Goal: Task Accomplishment & Management: Manage account settings

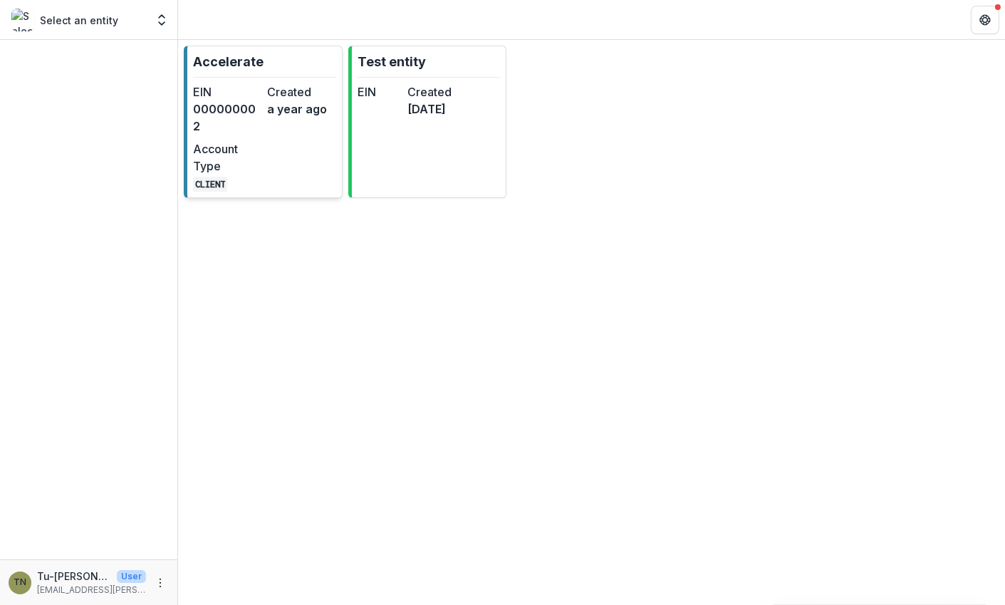
click at [251, 140] on dt "Account Type" at bounding box center [227, 157] width 68 height 34
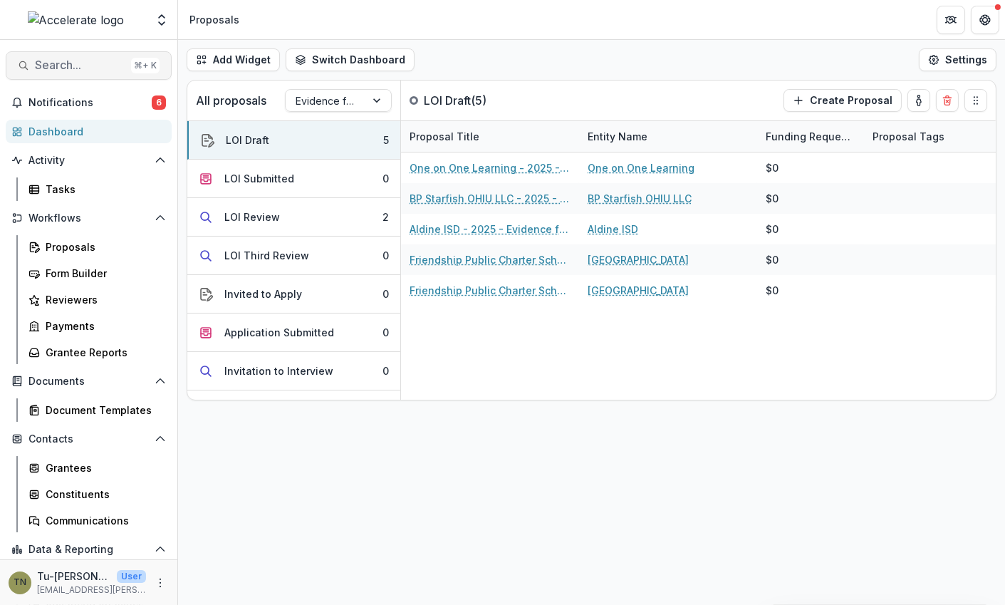
click at [95, 66] on span "Search..." at bounding box center [80, 65] width 90 height 14
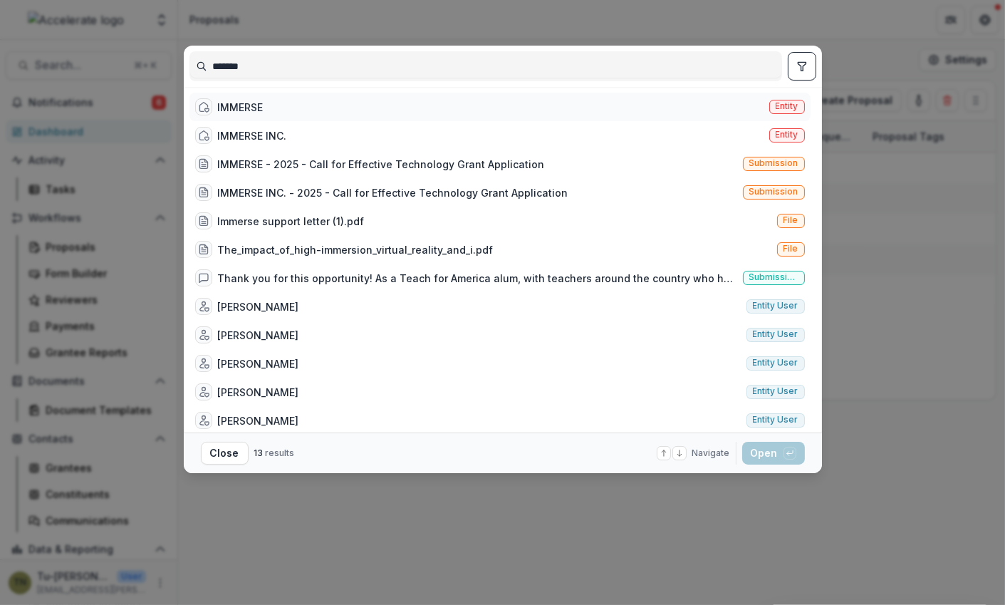
type input "*******"
click at [273, 102] on div "IMMERSE Entity" at bounding box center [499, 107] width 621 height 28
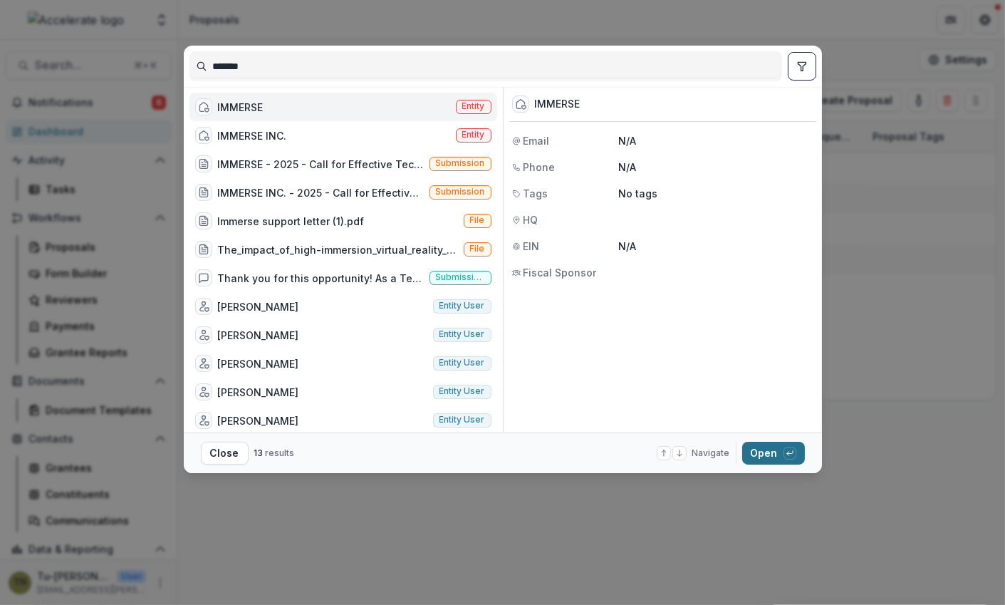
click at [766, 459] on button "Open with enter key" at bounding box center [773, 452] width 63 height 23
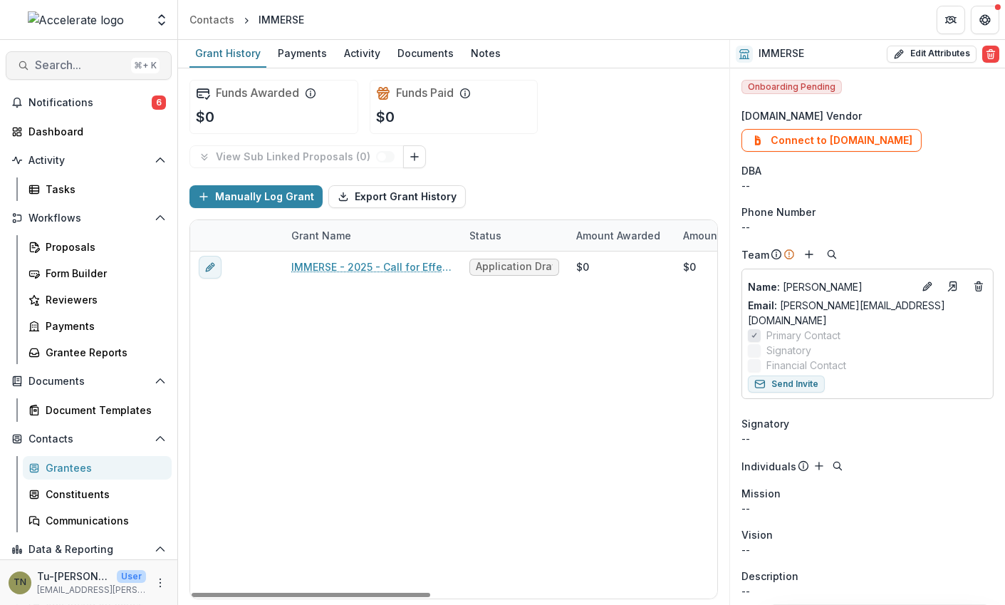
click at [68, 68] on span "Search..." at bounding box center [80, 65] width 90 height 14
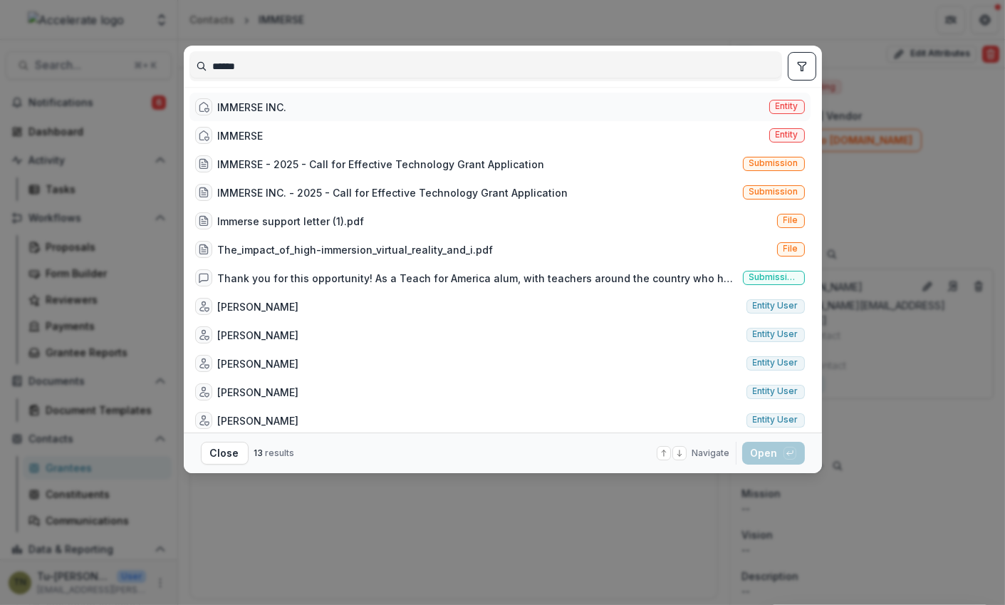
type input "******"
click at [355, 108] on div "IMMERSE INC. Entity" at bounding box center [499, 107] width 621 height 28
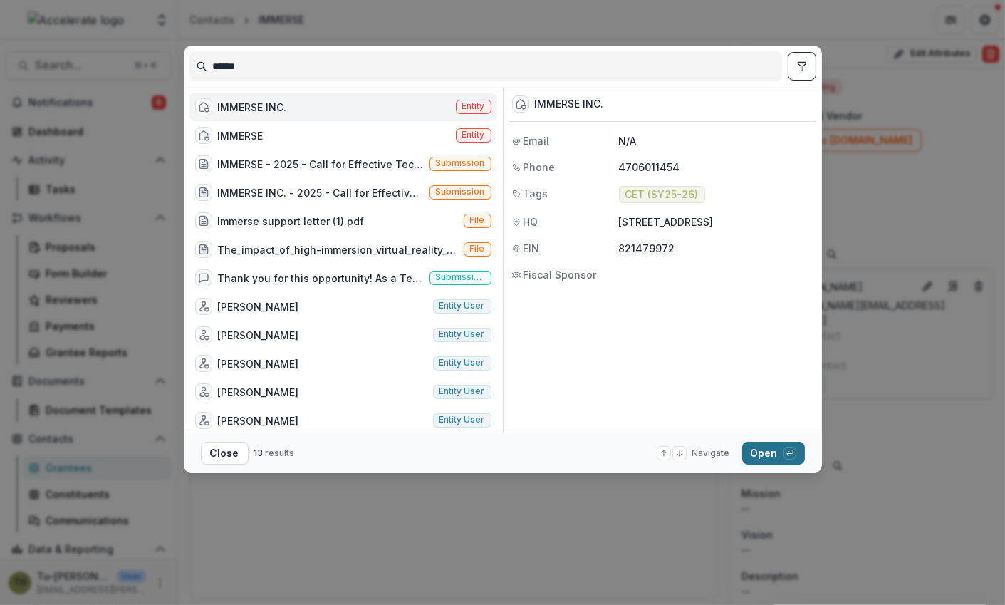
click at [760, 452] on button "Open with enter key" at bounding box center [773, 452] width 63 height 23
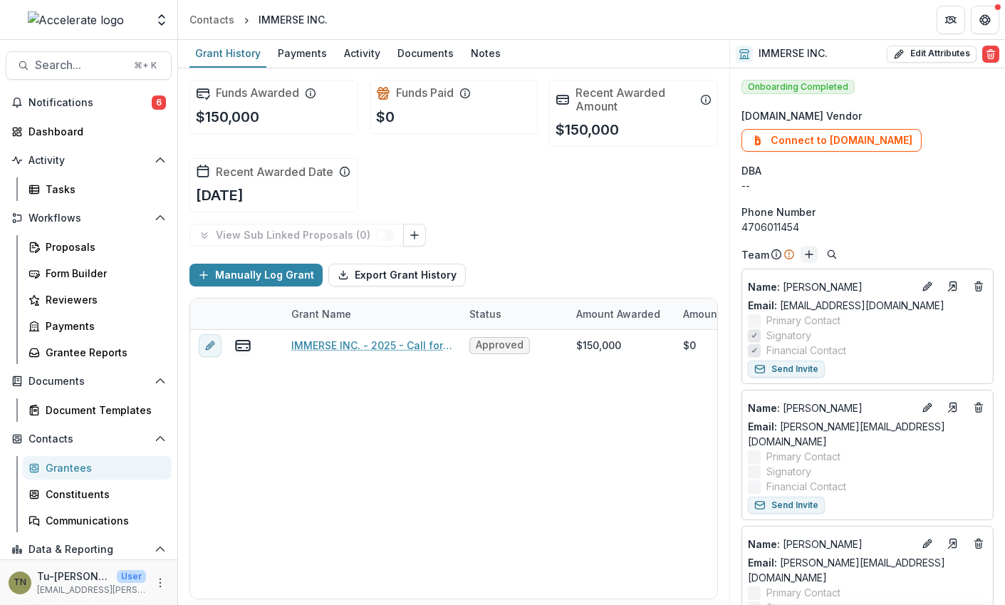
click at [806, 253] on icon "Add" at bounding box center [808, 254] width 11 height 11
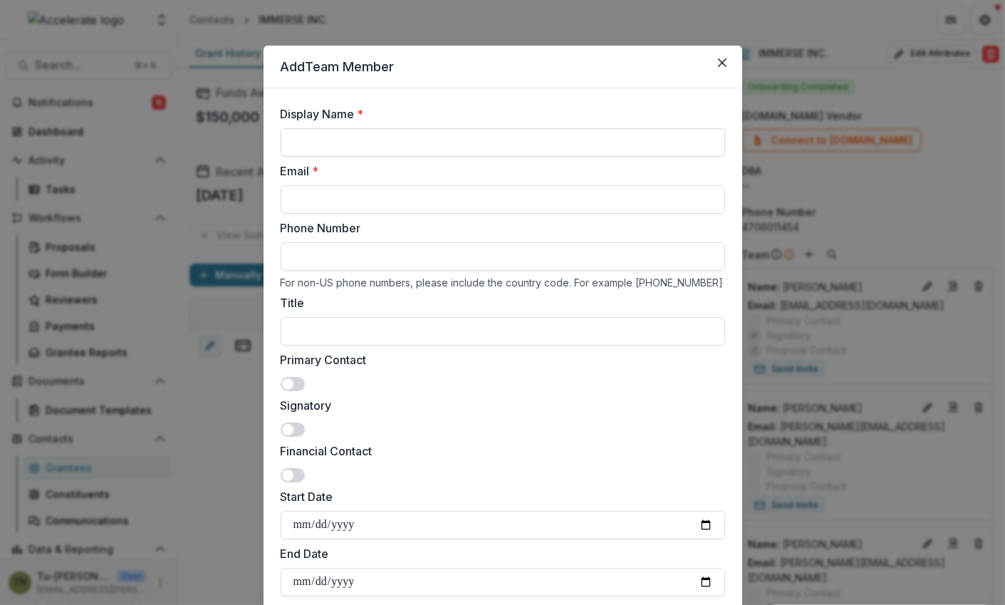
click at [384, 144] on input "Display Name *" at bounding box center [503, 142] width 444 height 28
paste input "**********"
type input "**********"
click at [446, 188] on input "Email *" at bounding box center [503, 199] width 444 height 28
paste input "**********"
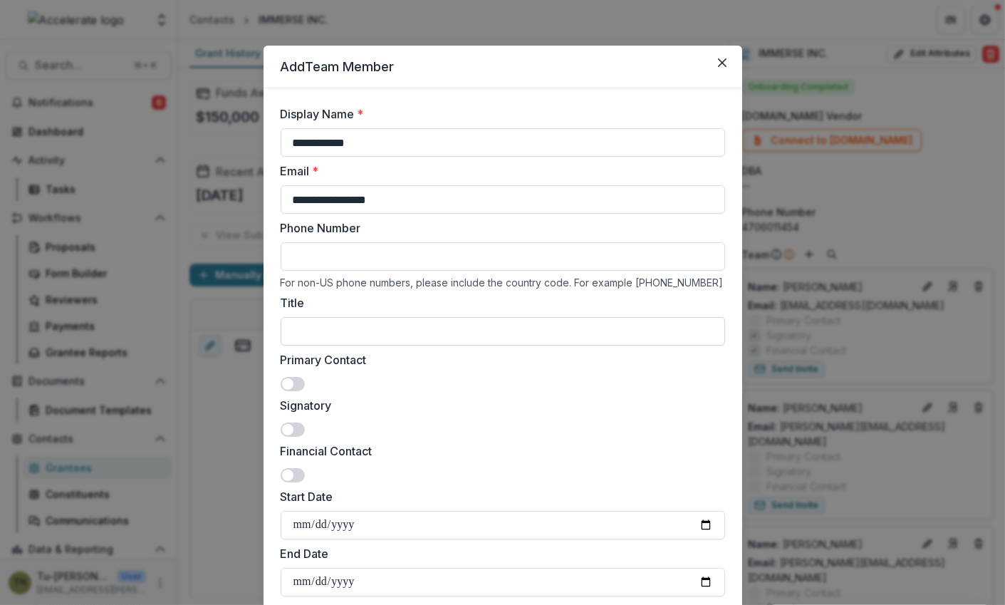
type input "**********"
click at [426, 330] on input "Title" at bounding box center [503, 331] width 444 height 28
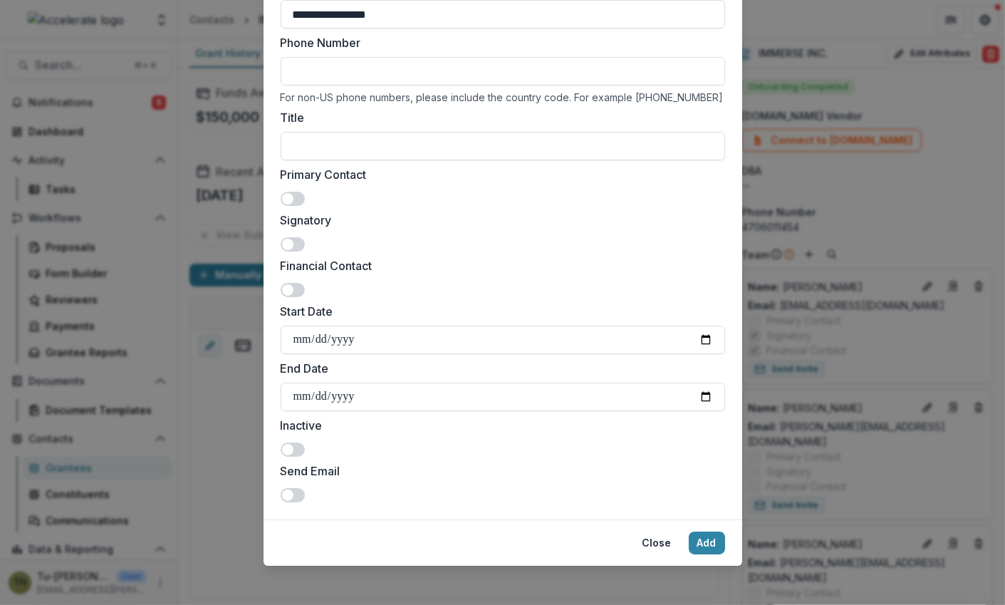
scroll to position [190, 0]
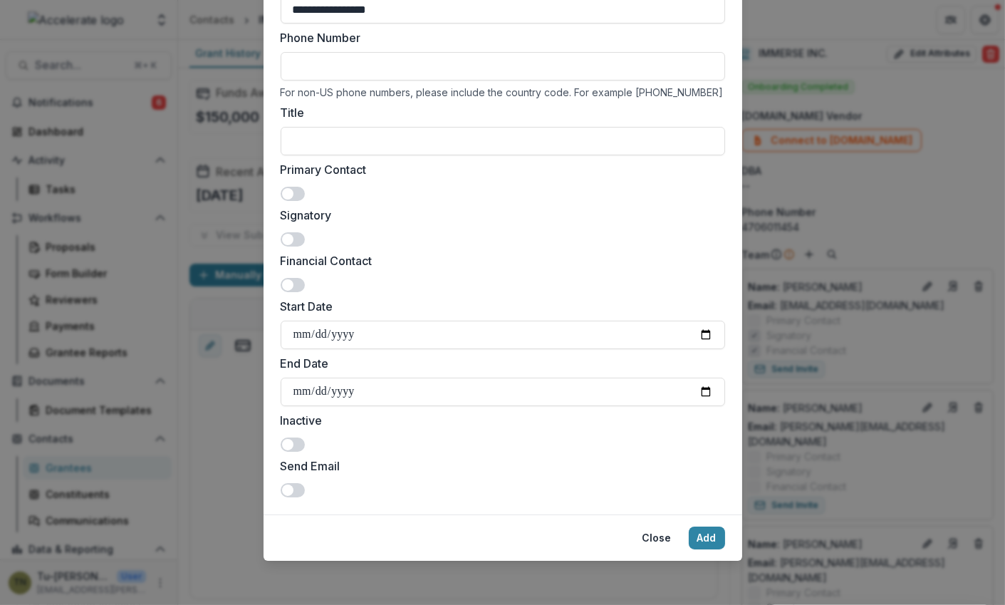
click at [295, 487] on span at bounding box center [293, 490] width 24 height 14
click at [706, 537] on button "Add" at bounding box center [707, 537] width 36 height 23
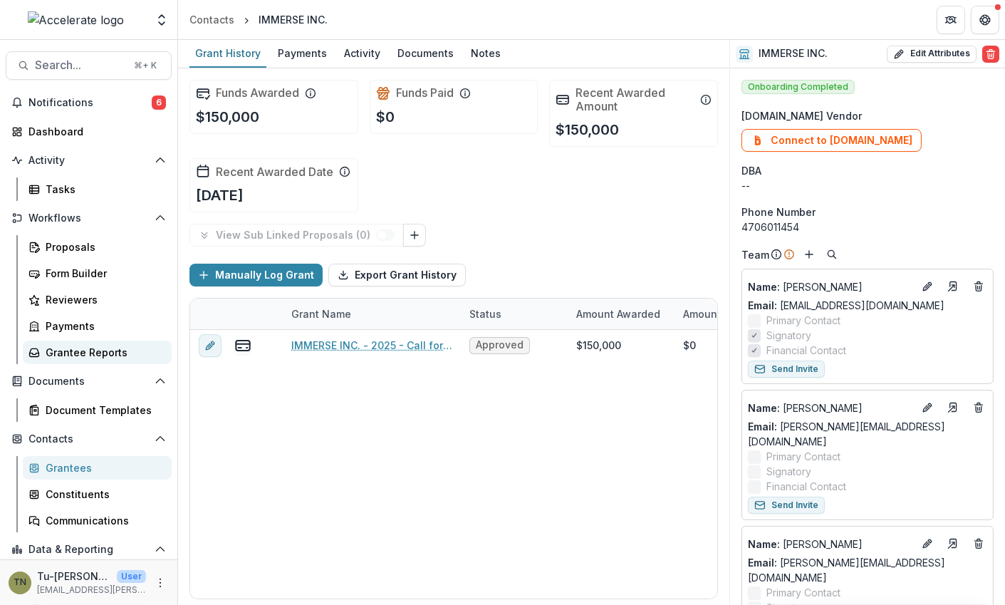
click at [88, 349] on div "Grantee Reports" at bounding box center [103, 352] width 115 height 15
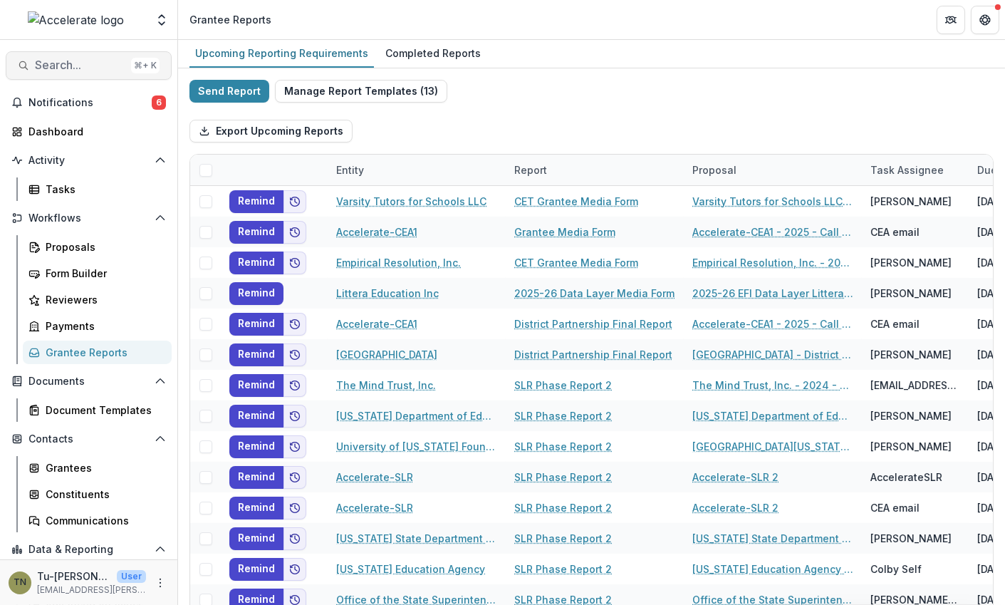
click at [80, 67] on span "Search..." at bounding box center [80, 65] width 90 height 14
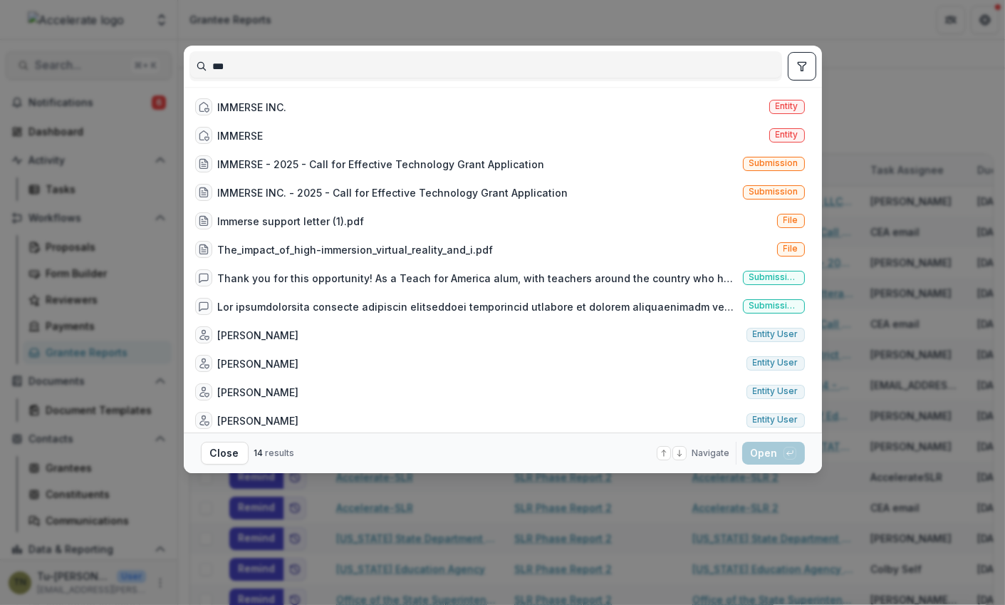
type input "***"
drag, startPoint x: 80, startPoint y: 67, endPoint x: 277, endPoint y: 111, distance: 202.1
click at [277, 111] on div "*** IMMERSE INC. Entity IMMERSE Entity IMMERSE - 2025 - Call for Effective Tech…" at bounding box center [502, 302] width 1005 height 605
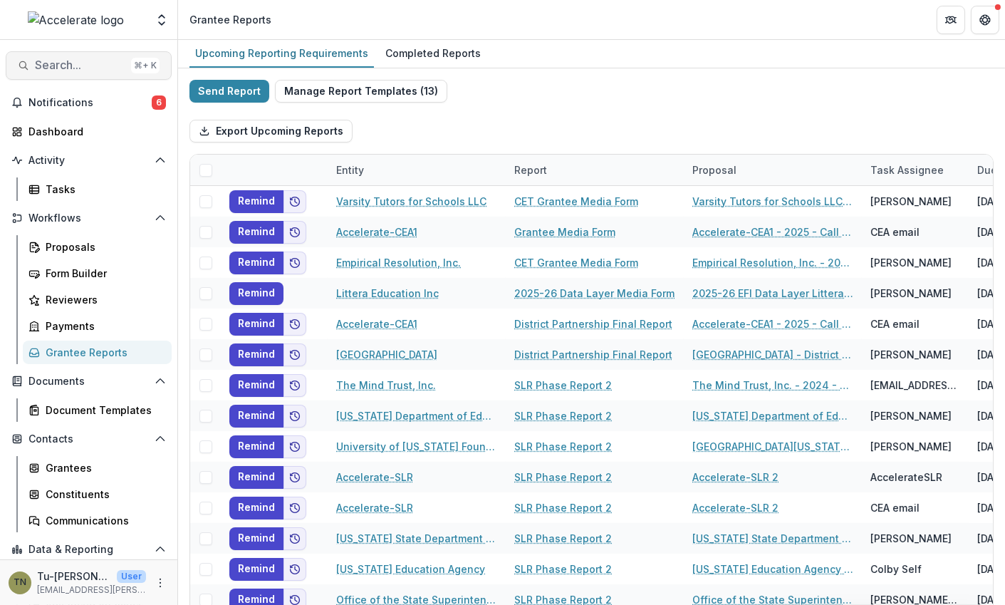
click at [90, 66] on span "Search..." at bounding box center [80, 65] width 90 height 14
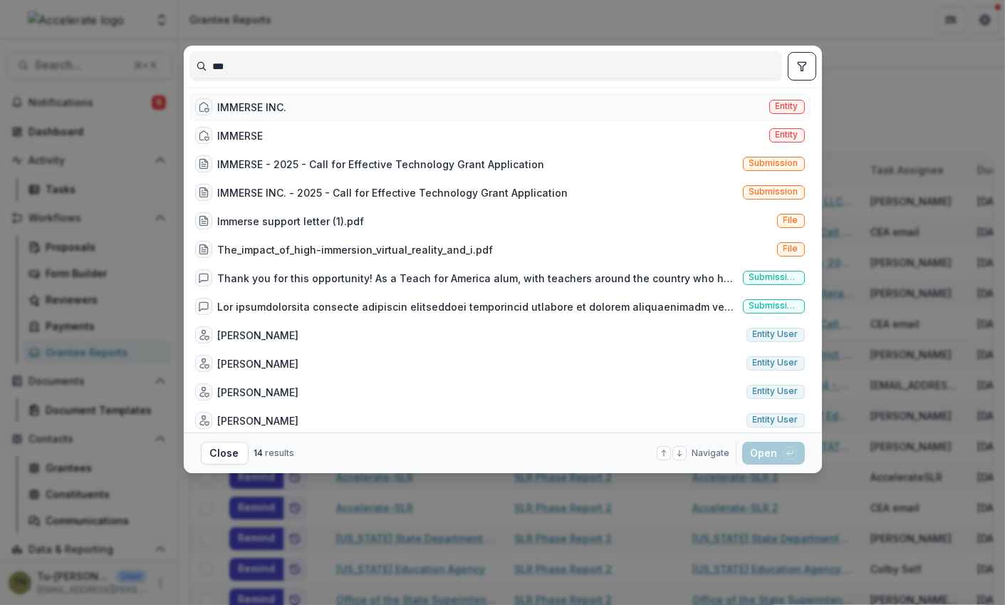
click at [237, 102] on div "IMMERSE INC." at bounding box center [252, 107] width 69 height 15
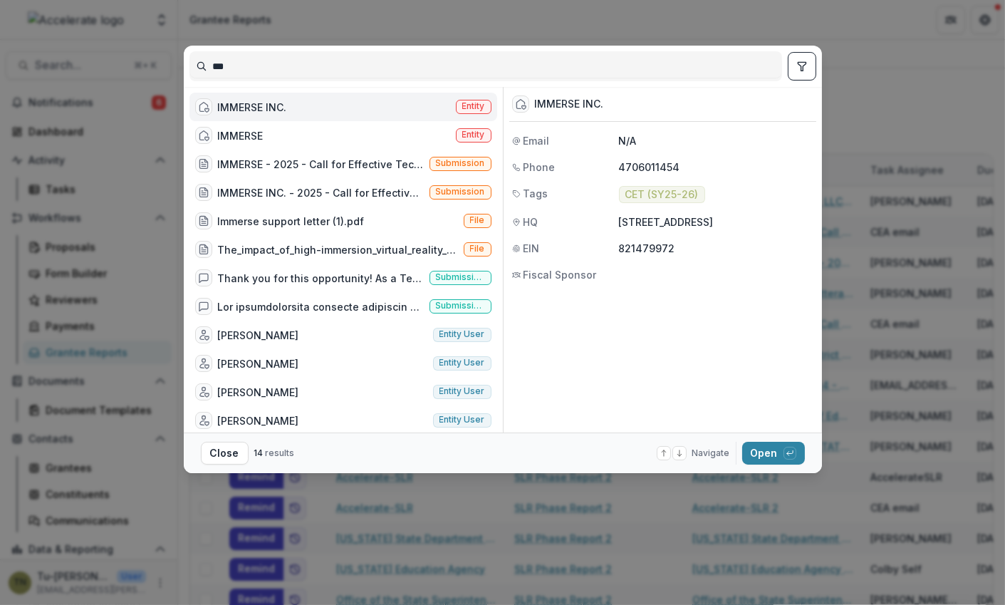
click at [315, 100] on div "IMMERSE INC. Entity" at bounding box center [343, 107] width 308 height 28
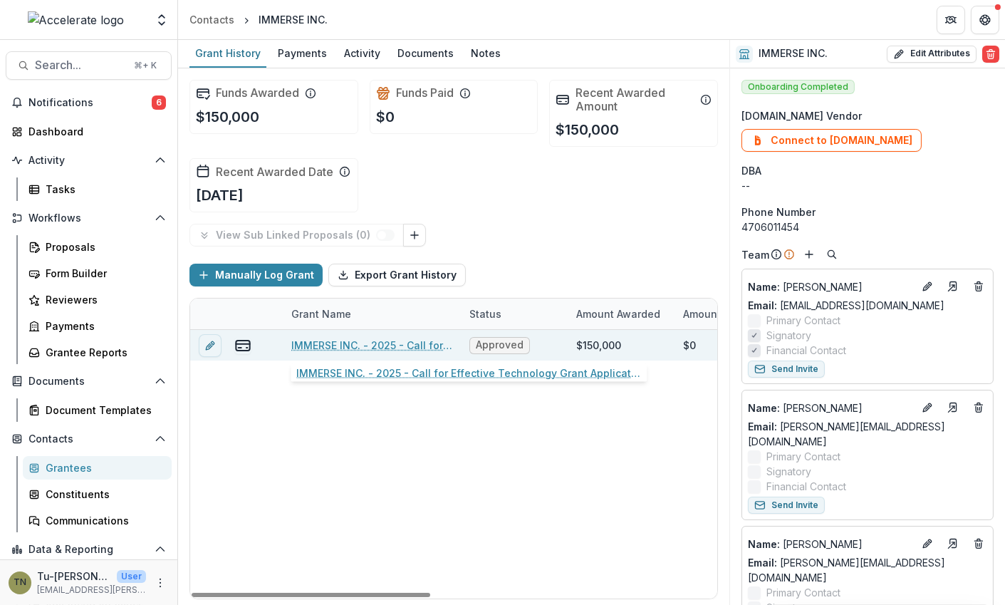
click at [411, 347] on link "IMMERSE INC. - 2025 - Call for Effective Technology Grant Application" at bounding box center [371, 345] width 161 height 15
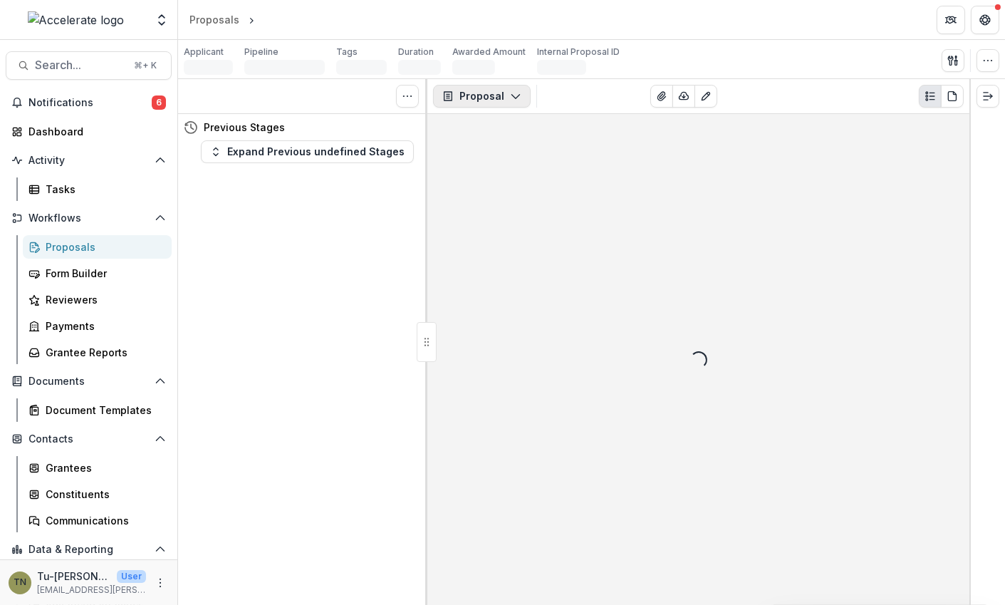
click at [490, 99] on button "Proposal" at bounding box center [482, 96] width 98 height 23
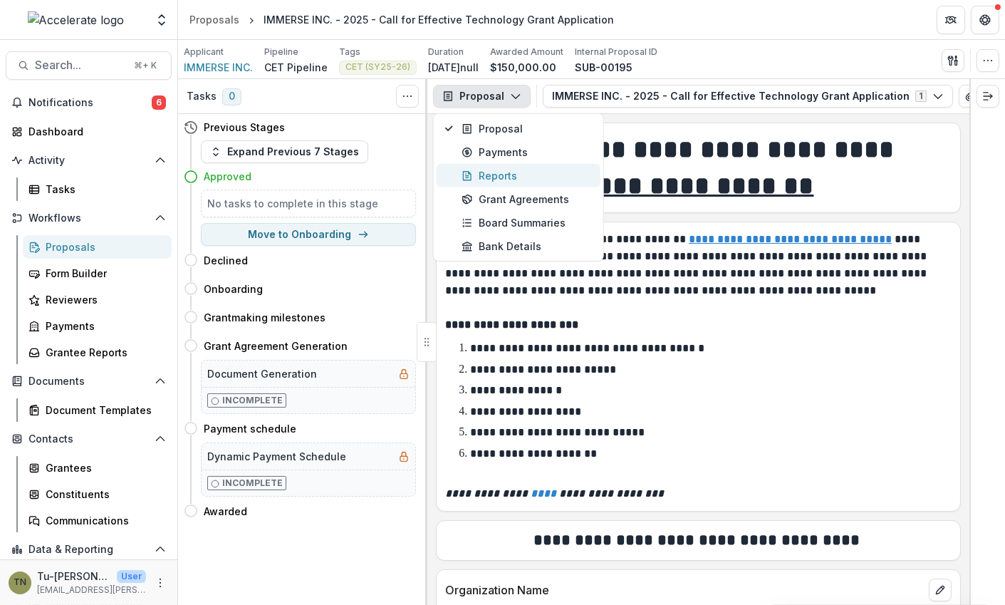
click at [498, 169] on div "Reports" at bounding box center [526, 175] width 130 height 15
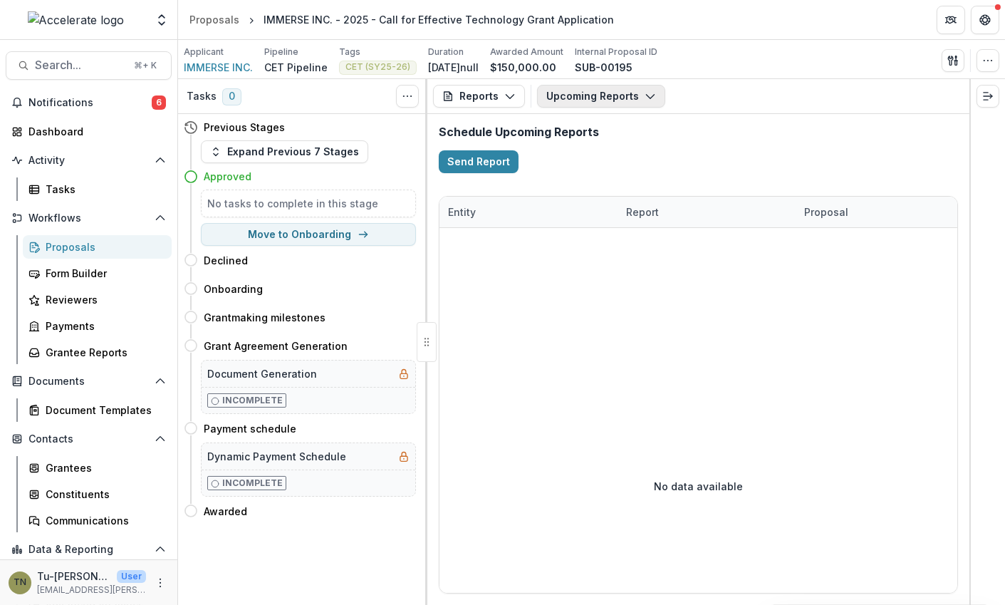
click at [610, 100] on button "Upcoming Reports" at bounding box center [601, 96] width 128 height 23
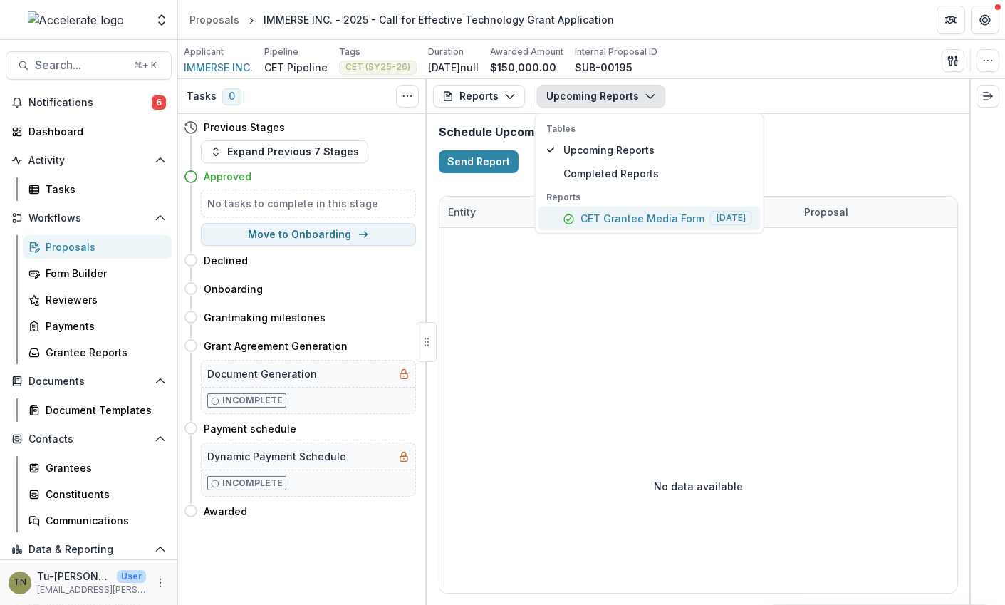
click at [602, 211] on p "CET Grantee Media Form" at bounding box center [642, 218] width 124 height 15
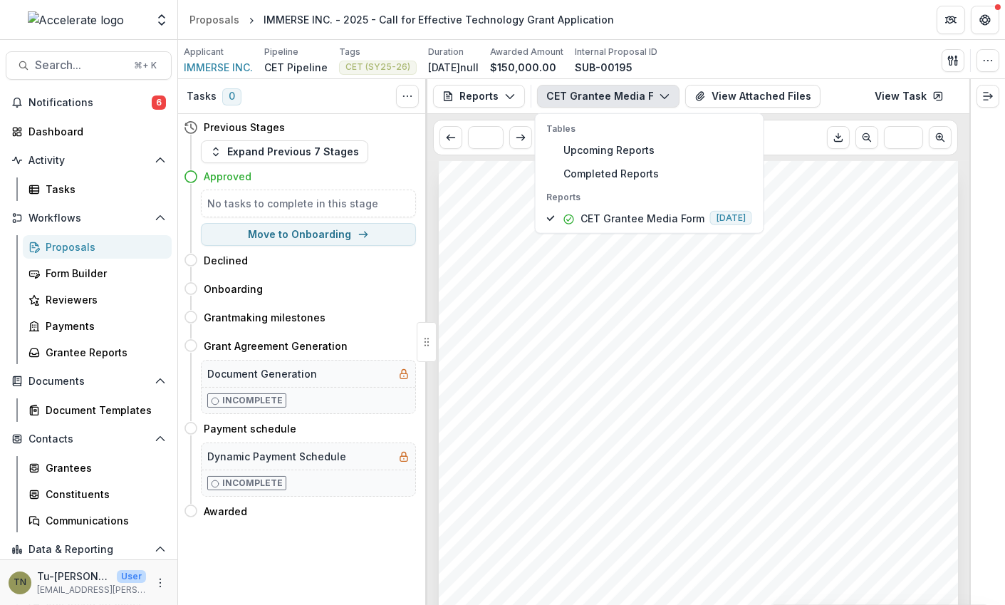
click at [836, 222] on div "Submission Responses Accelerate Grantee Media Form Congratulations on receiving…" at bounding box center [698, 528] width 519 height 735
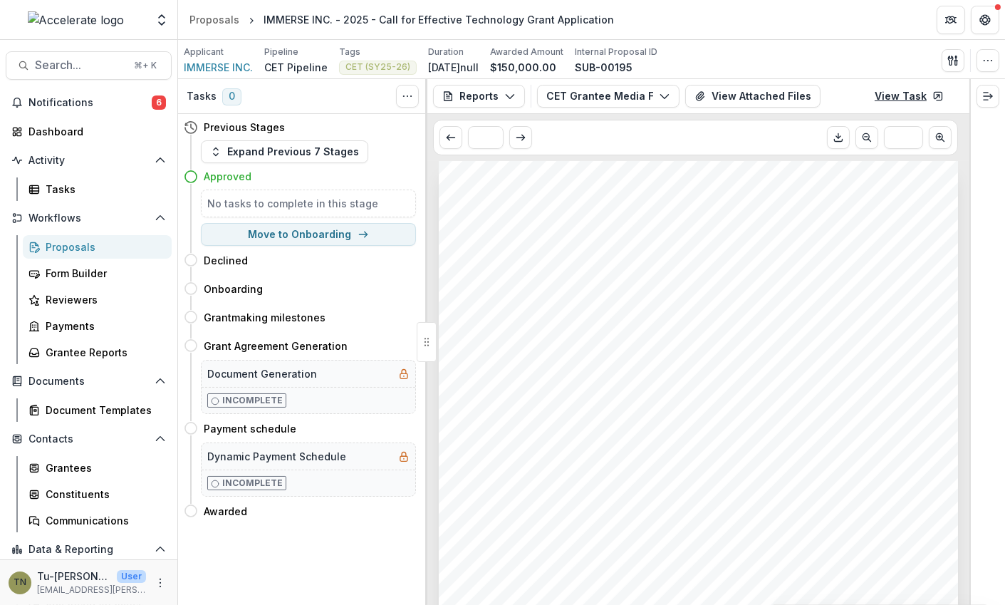
click at [919, 96] on link "View Task" at bounding box center [909, 96] width 86 height 23
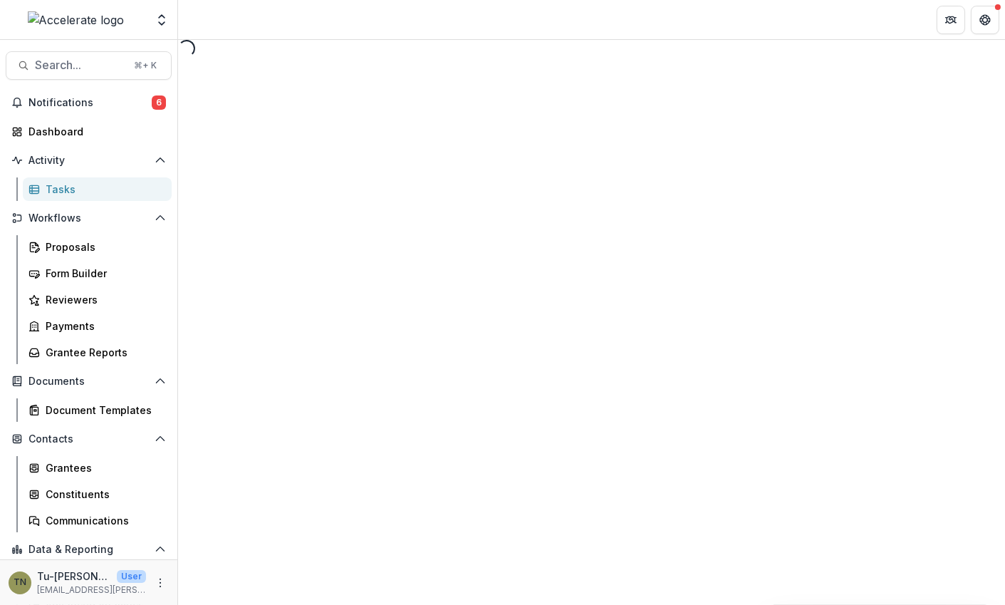
select select "********"
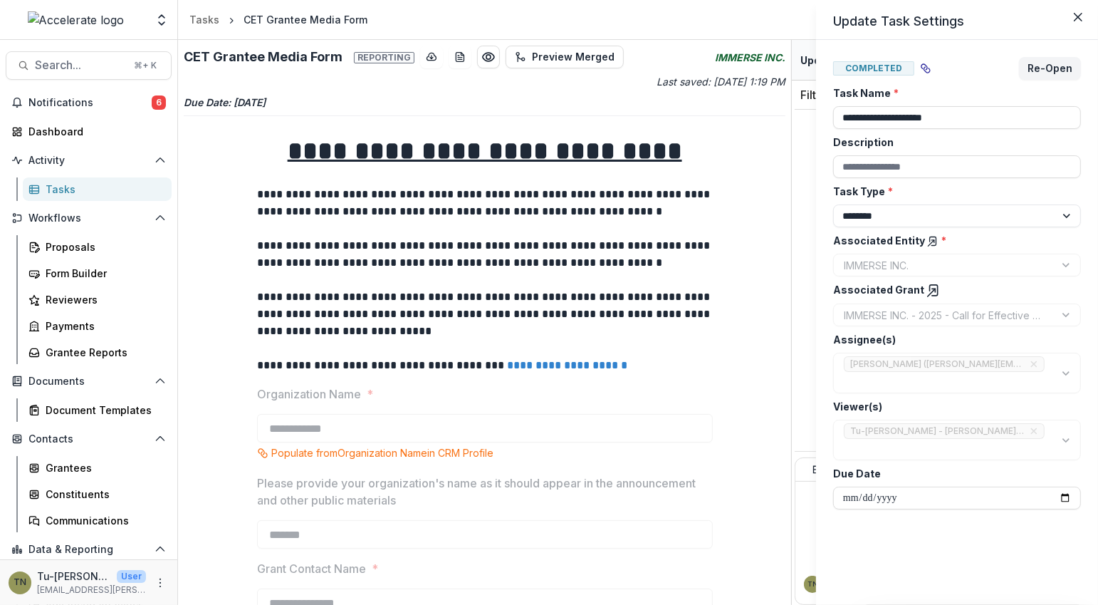
click at [104, 98] on div "**********" at bounding box center [549, 302] width 1098 height 605
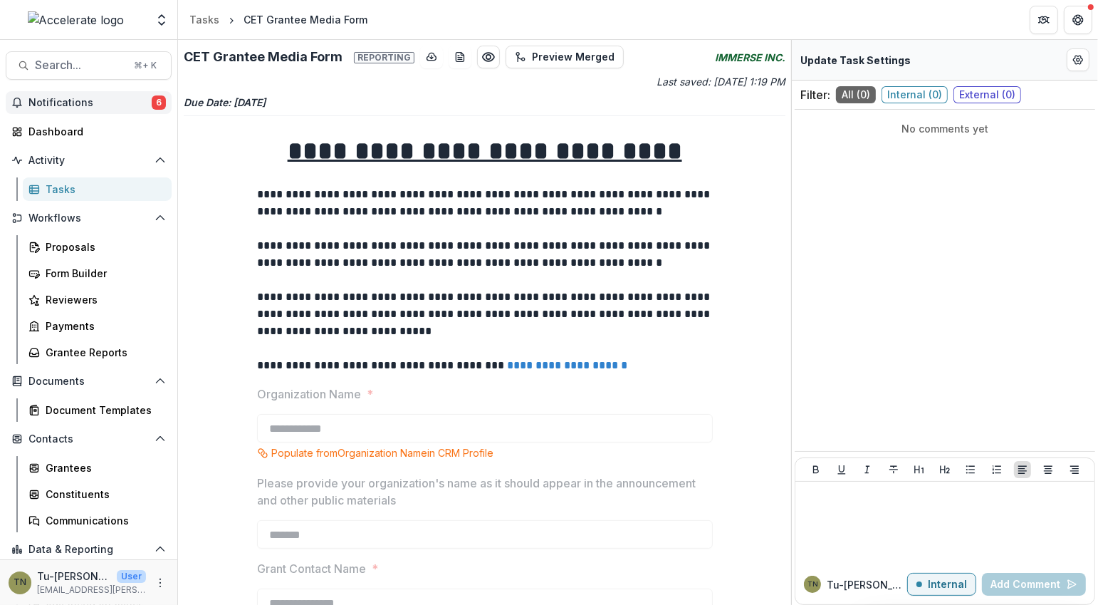
click at [98, 100] on span "Notifications" at bounding box center [89, 103] width 123 height 12
click at [587, 250] on p "**********" at bounding box center [485, 254] width 456 height 34
click at [89, 251] on div "Proposals" at bounding box center [103, 246] width 115 height 15
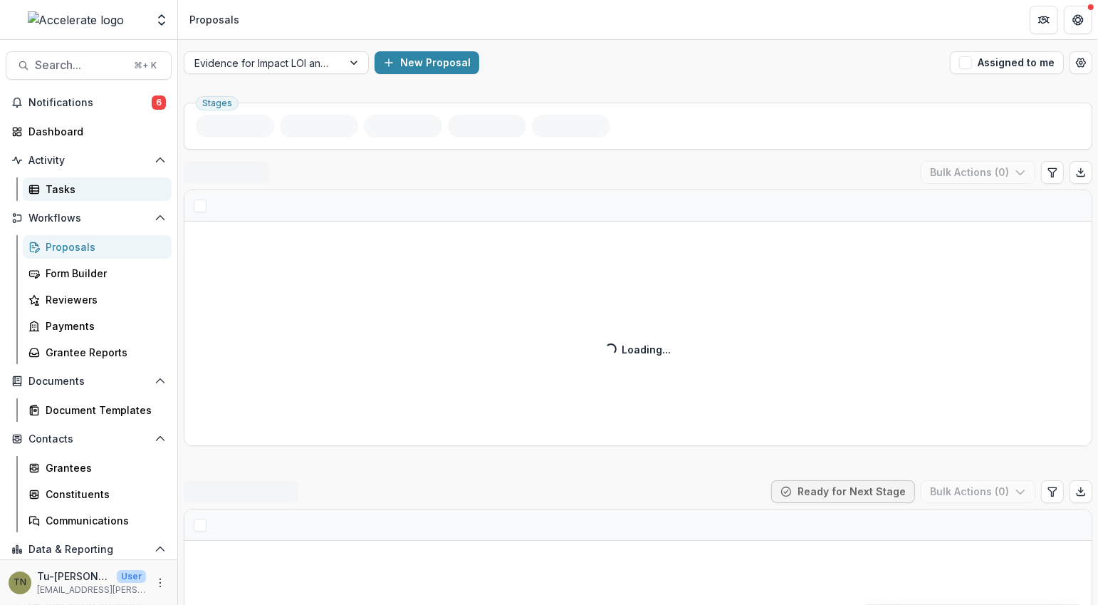
click at [105, 194] on div "Tasks" at bounding box center [103, 189] width 115 height 15
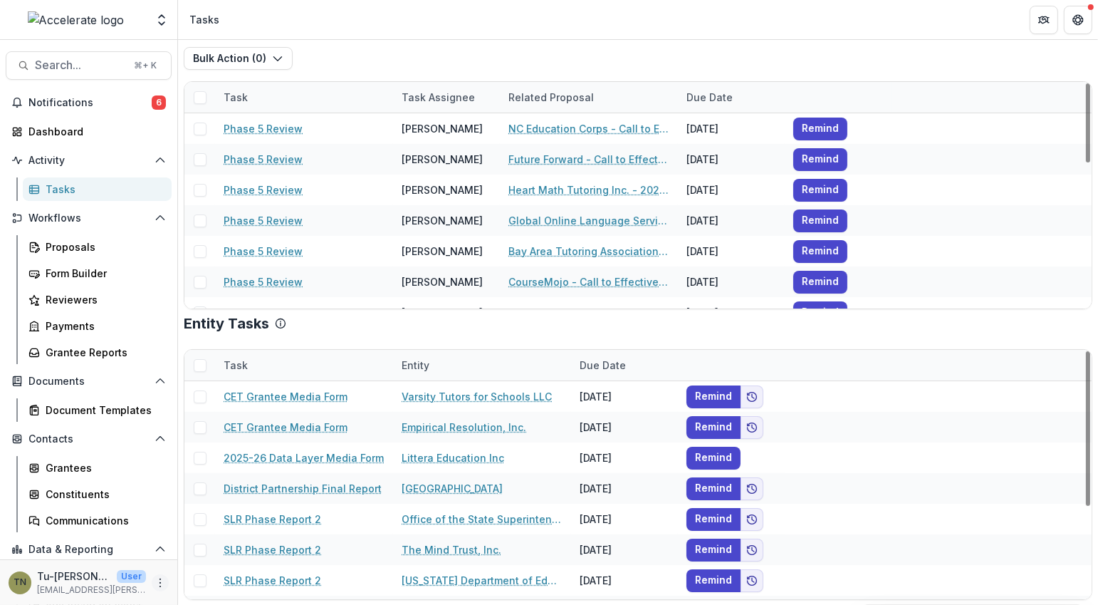
click at [155, 583] on icon "More" at bounding box center [160, 582] width 11 height 11
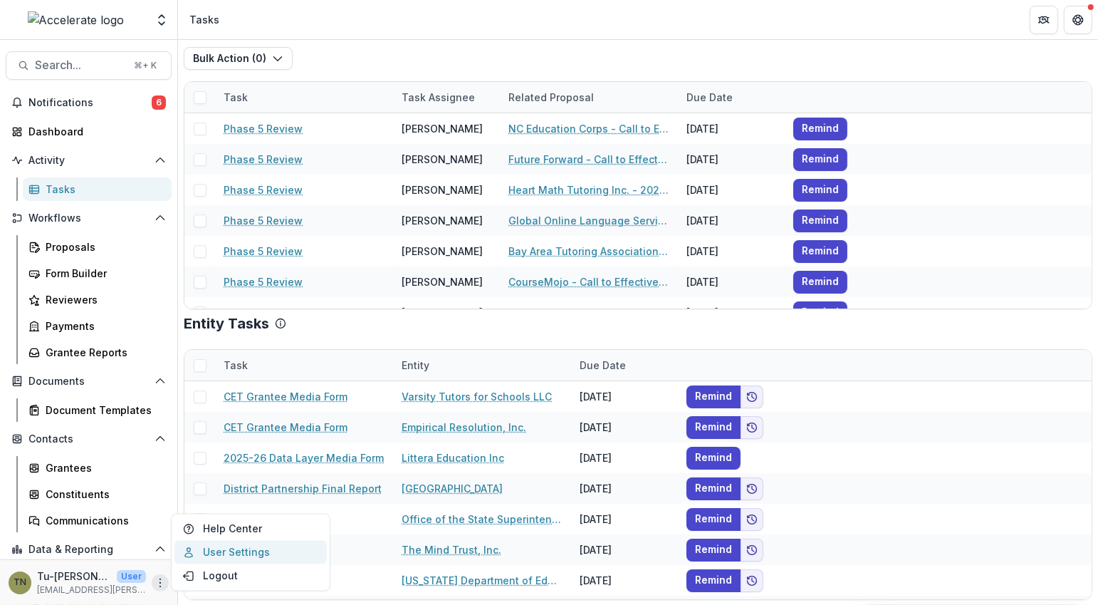
click at [215, 550] on link "User Settings" at bounding box center [250, 551] width 152 height 23
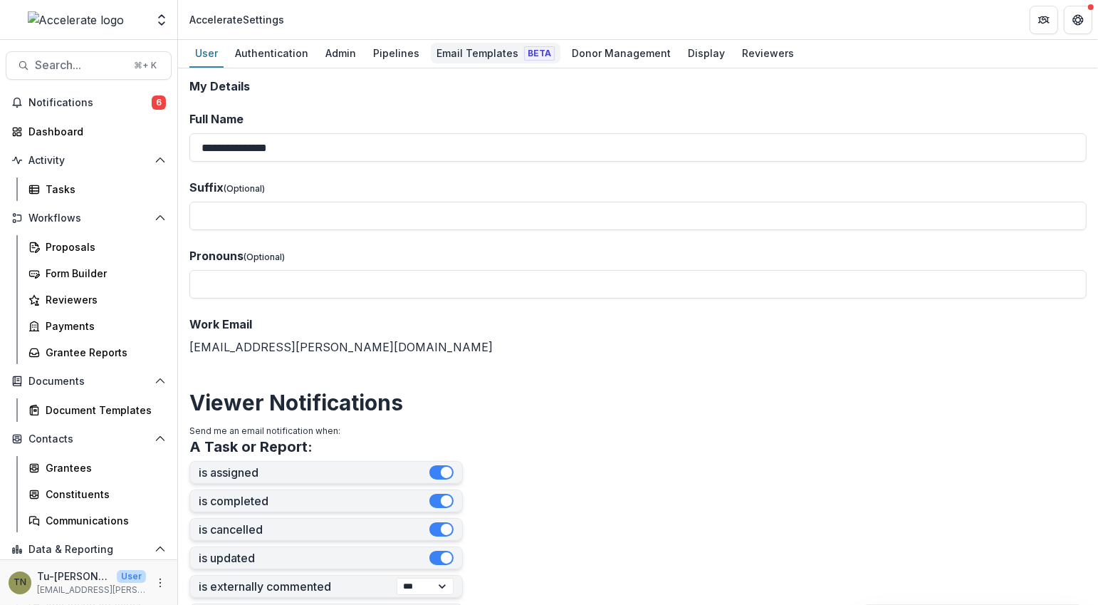
click at [466, 48] on div "Email Templates Beta" at bounding box center [496, 53] width 130 height 21
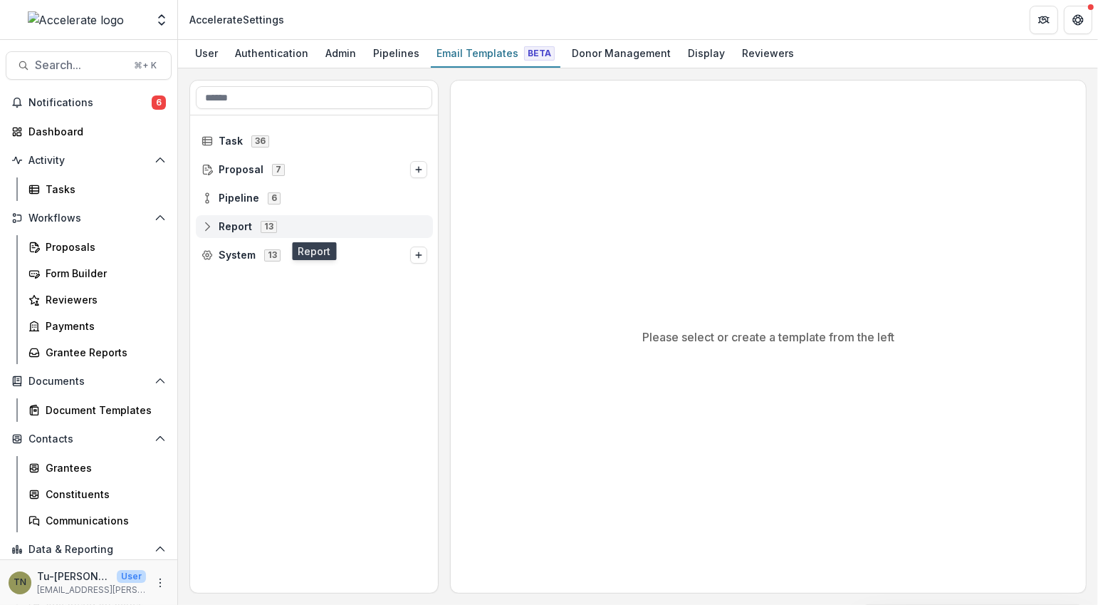
click at [313, 228] on span "Report 13" at bounding box center [315, 226] width 226 height 12
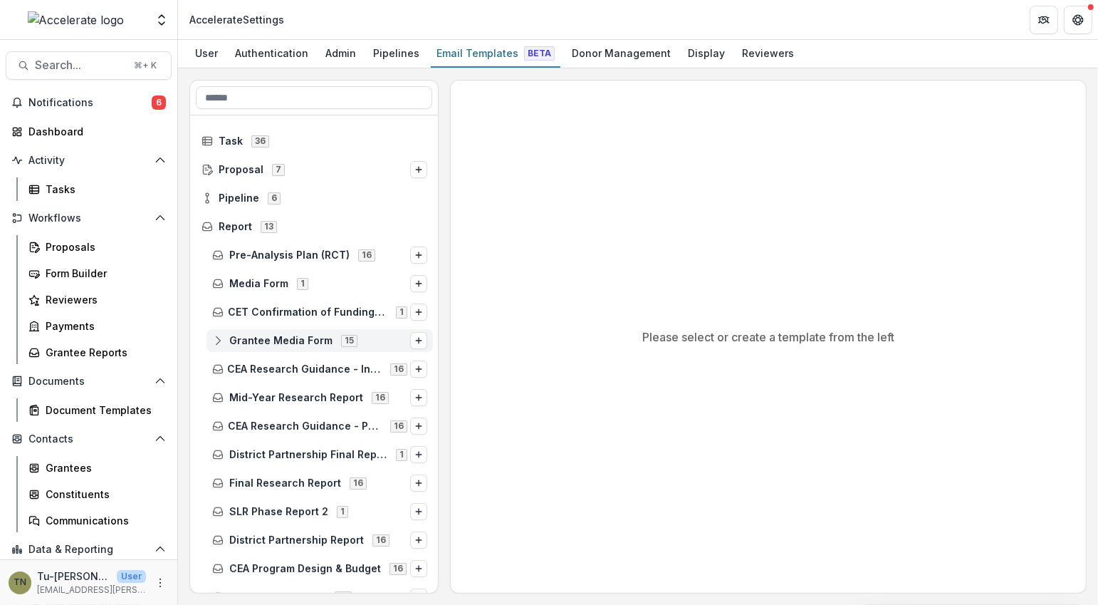
click at [295, 335] on span "Grantee Media Form" at bounding box center [280, 341] width 103 height 12
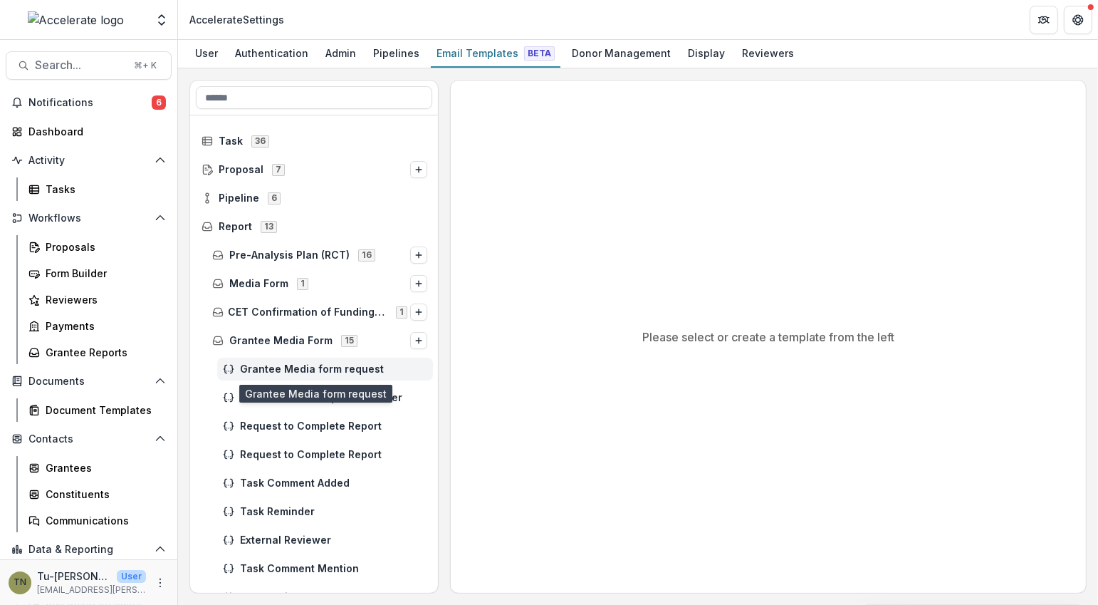
click at [342, 363] on span "Grantee Media form request" at bounding box center [333, 369] width 187 height 12
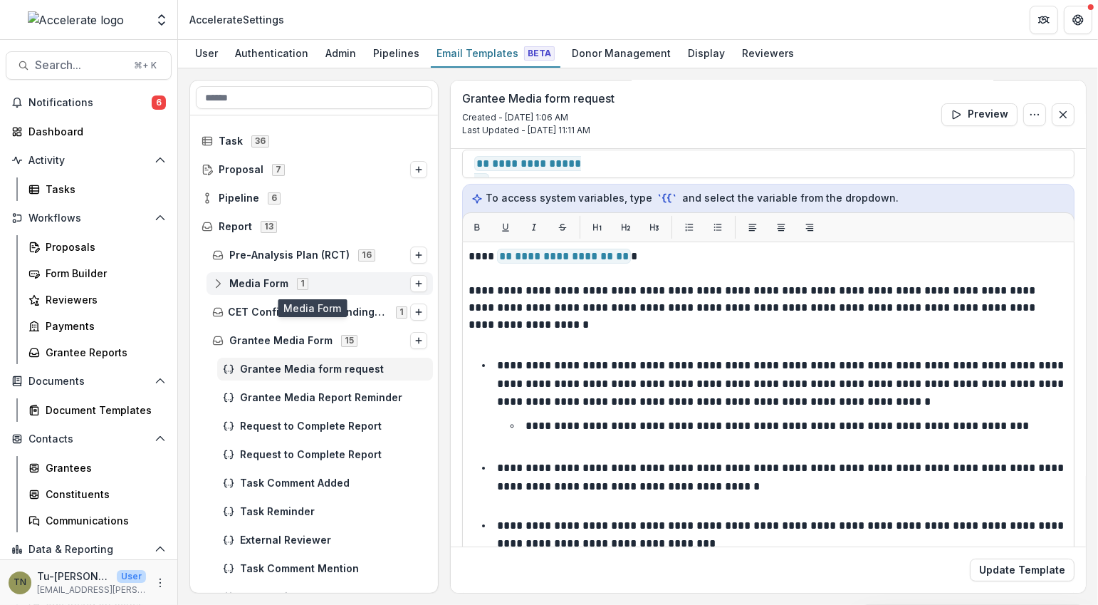
click at [307, 278] on div "1" at bounding box center [302, 283] width 17 height 12
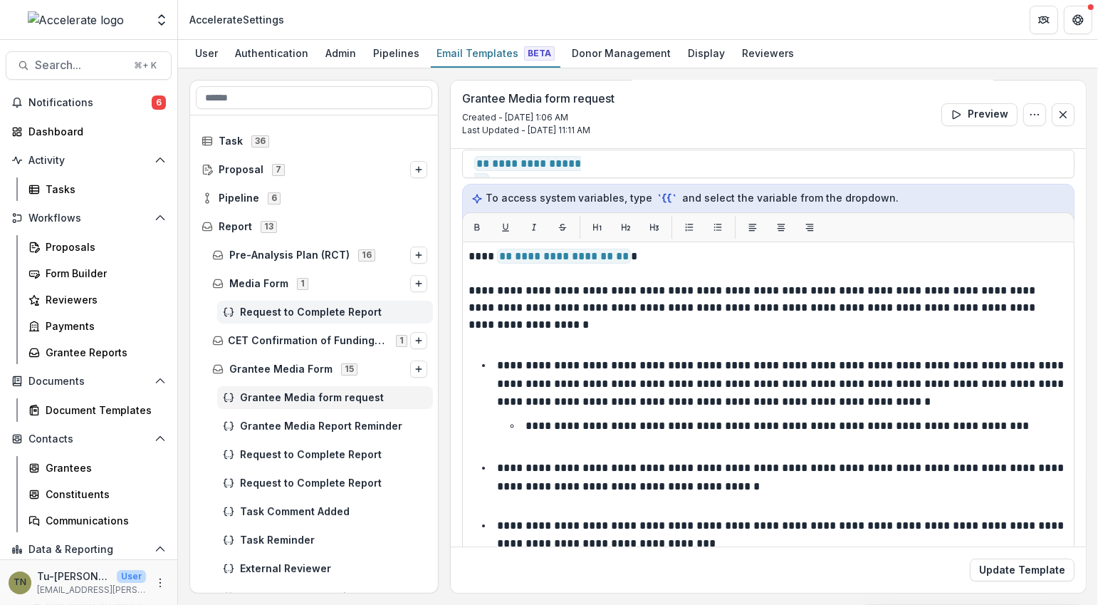
click at [303, 314] on span "Request to Complete Report" at bounding box center [333, 312] width 187 height 12
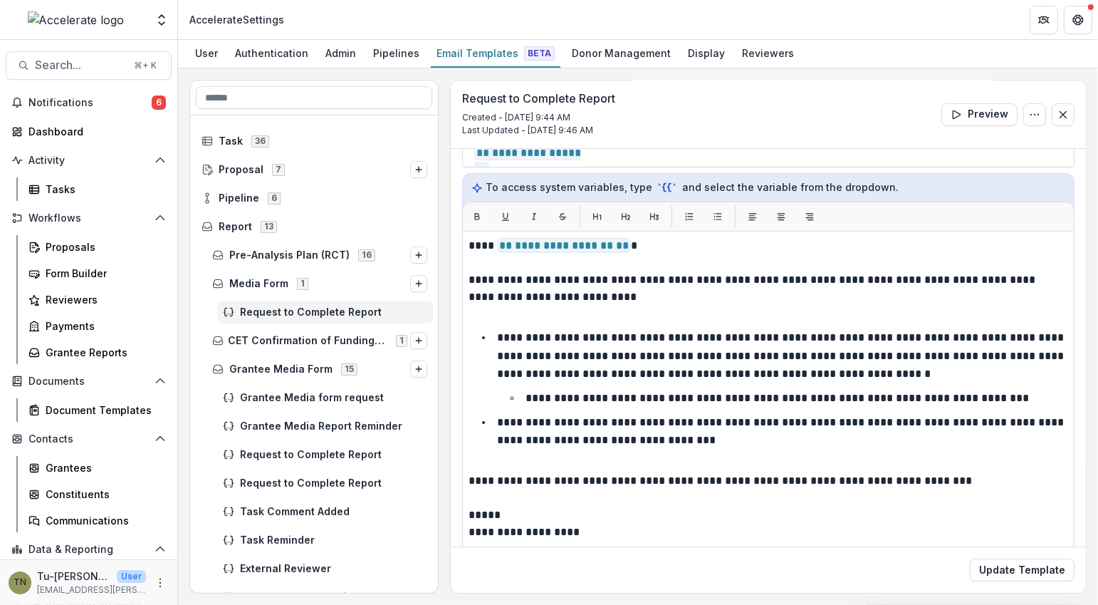
scroll to position [159, 0]
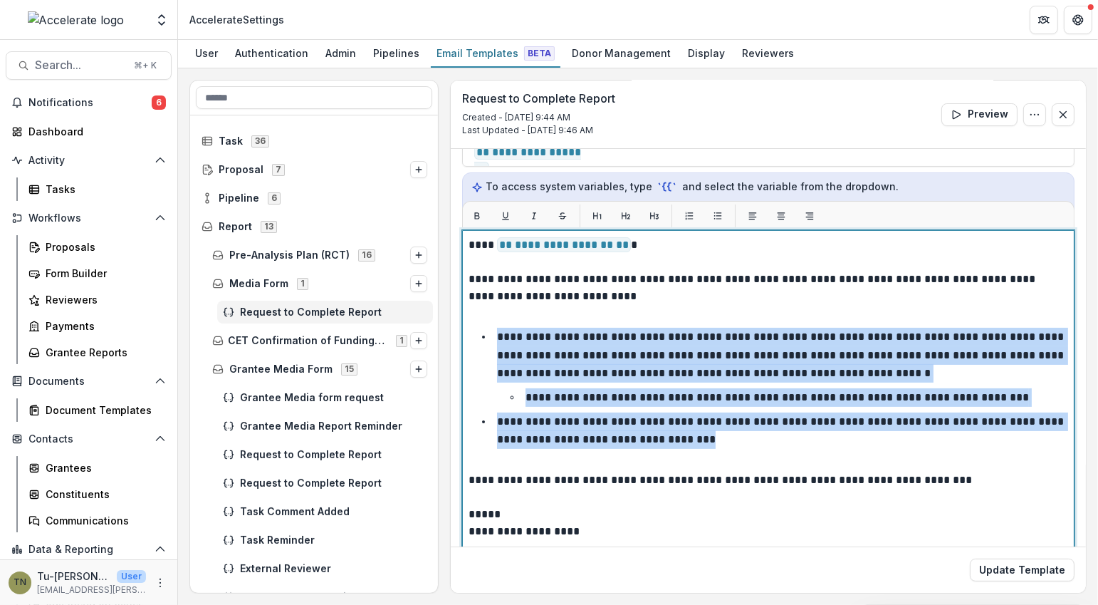
drag, startPoint x: 691, startPoint y: 439, endPoint x: 497, endPoint y: 339, distance: 218.5
click at [497, 339] on ul "**********" at bounding box center [777, 388] width 582 height 121
copy ul "**********"
click at [735, 396] on p "**********" at bounding box center [776, 397] width 503 height 11
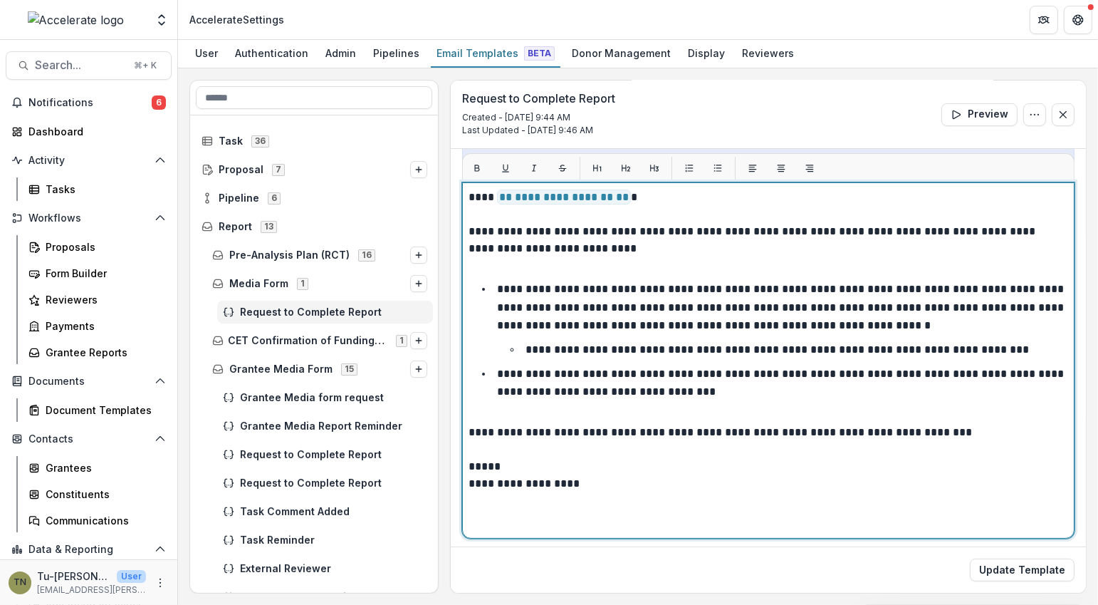
scroll to position [0, 0]
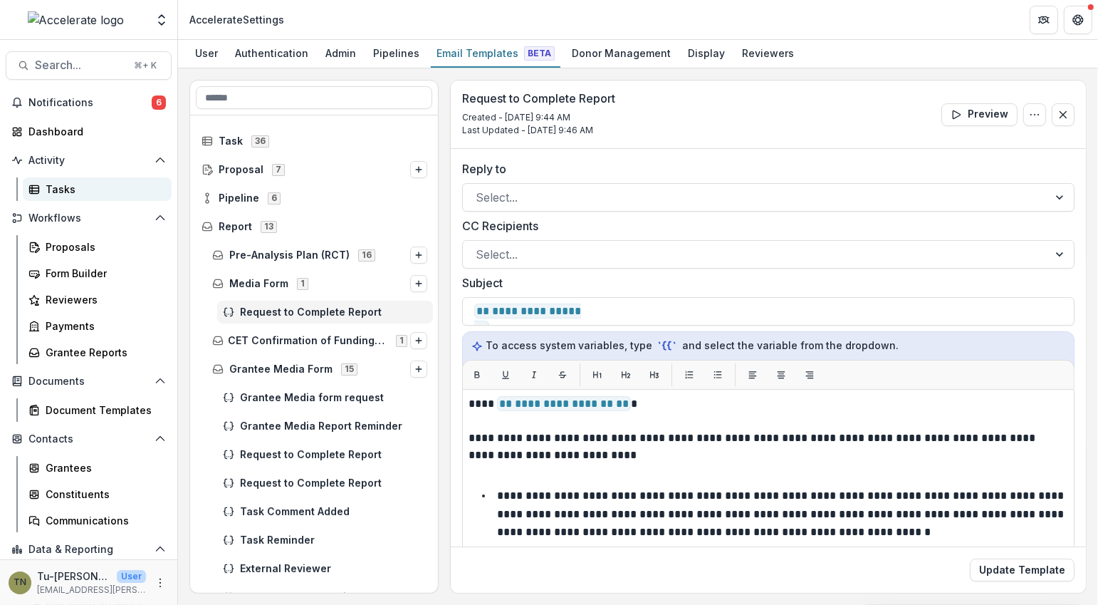
click at [74, 194] on div "Tasks" at bounding box center [103, 189] width 115 height 15
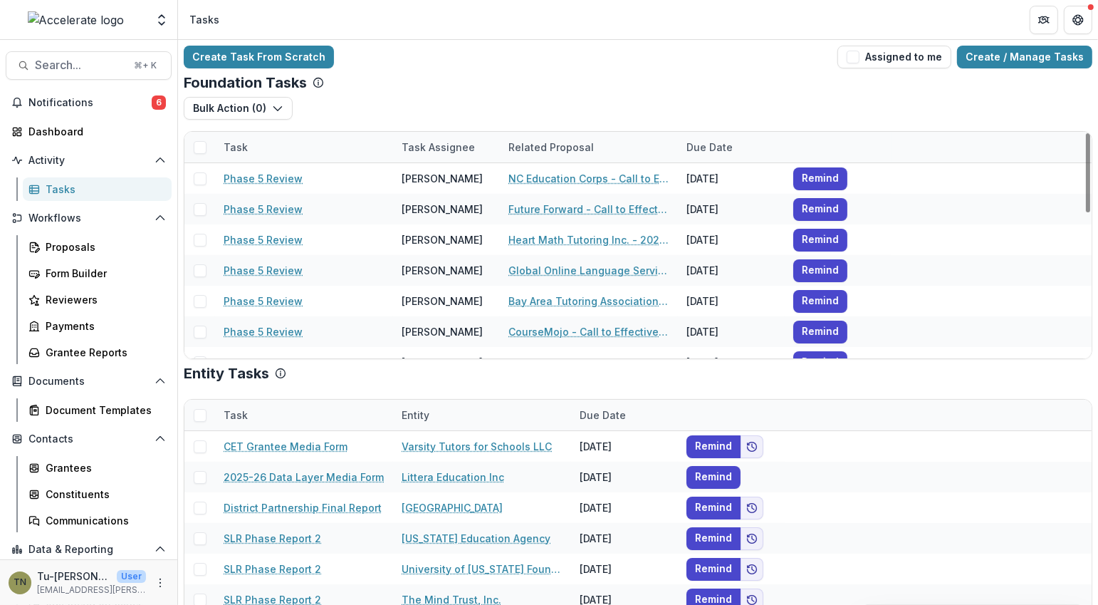
click at [642, 68] on div "Create Task From Scratch Assigned to me Create / Manage Tasks Foundation Tasks …" at bounding box center [638, 347] width 920 height 615
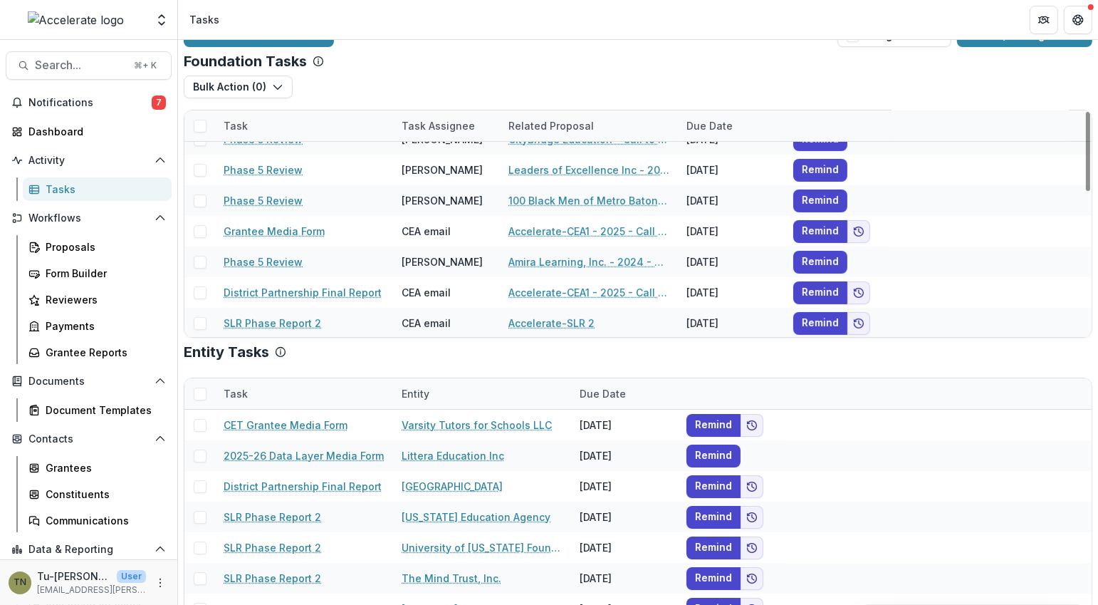
scroll to position [50, 0]
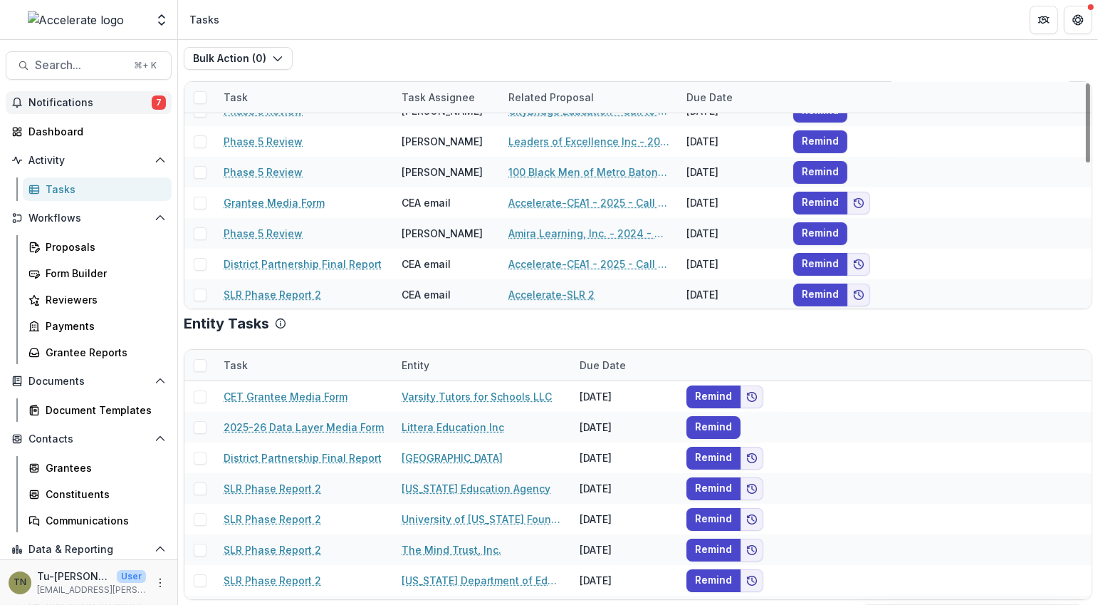
click at [134, 106] on span "Notifications" at bounding box center [89, 103] width 123 height 12
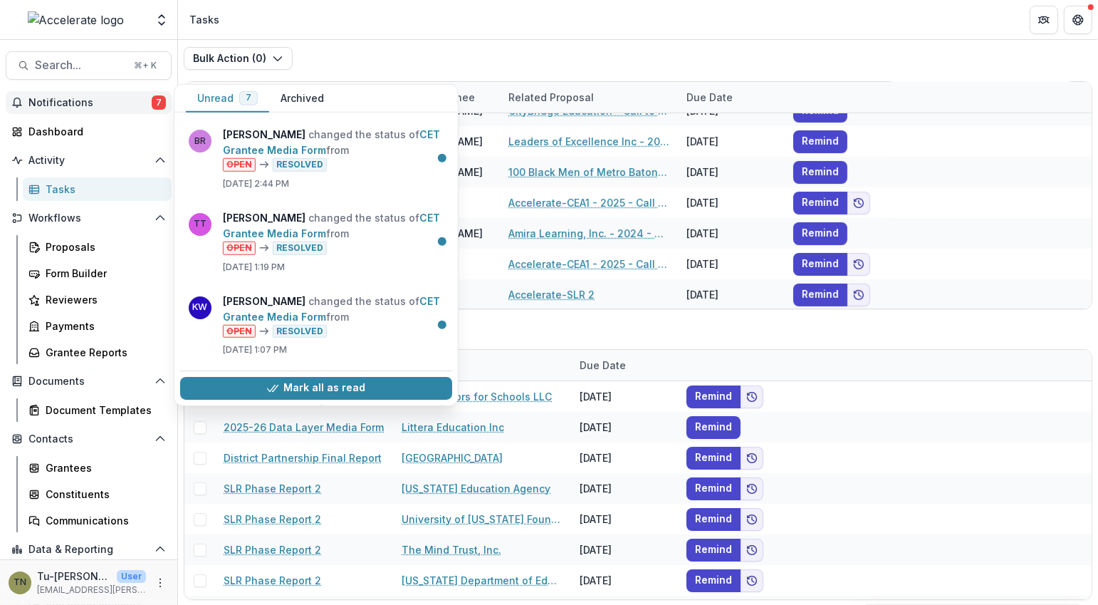
click at [90, 102] on span "Notifications" at bounding box center [89, 103] width 123 height 12
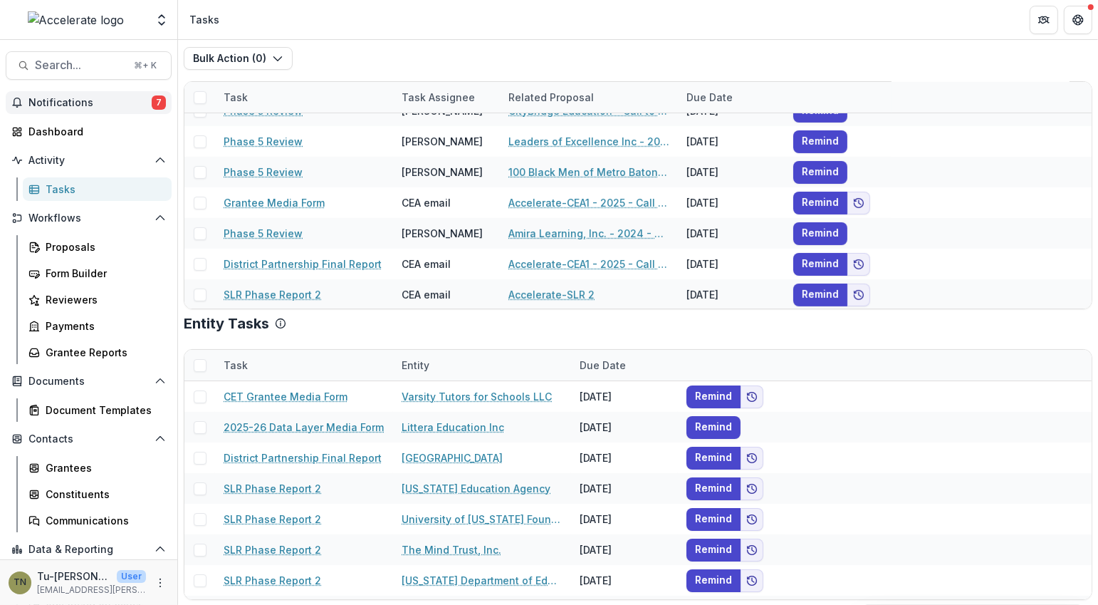
click at [90, 102] on span "Notifications" at bounding box center [89, 103] width 123 height 12
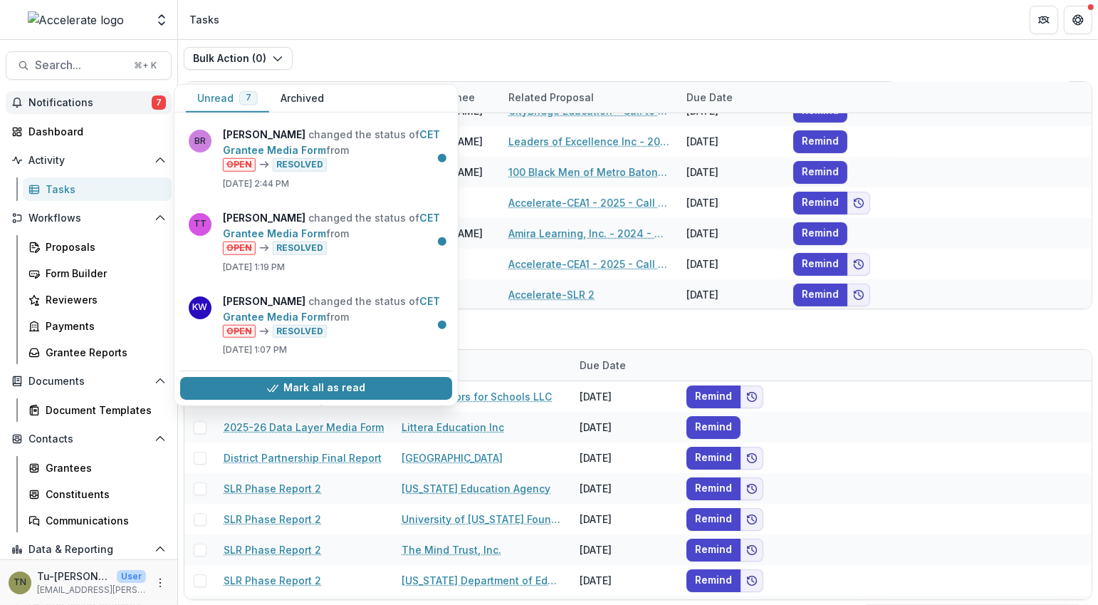
click at [90, 102] on span "Notifications" at bounding box center [89, 103] width 123 height 12
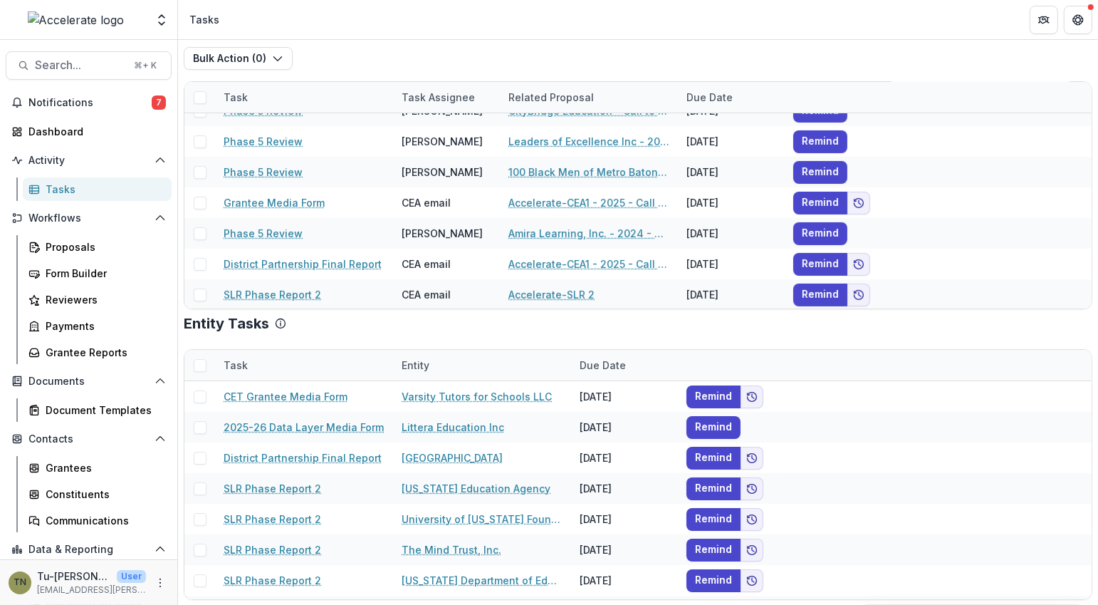
click at [84, 189] on div "Tasks" at bounding box center [103, 189] width 115 height 15
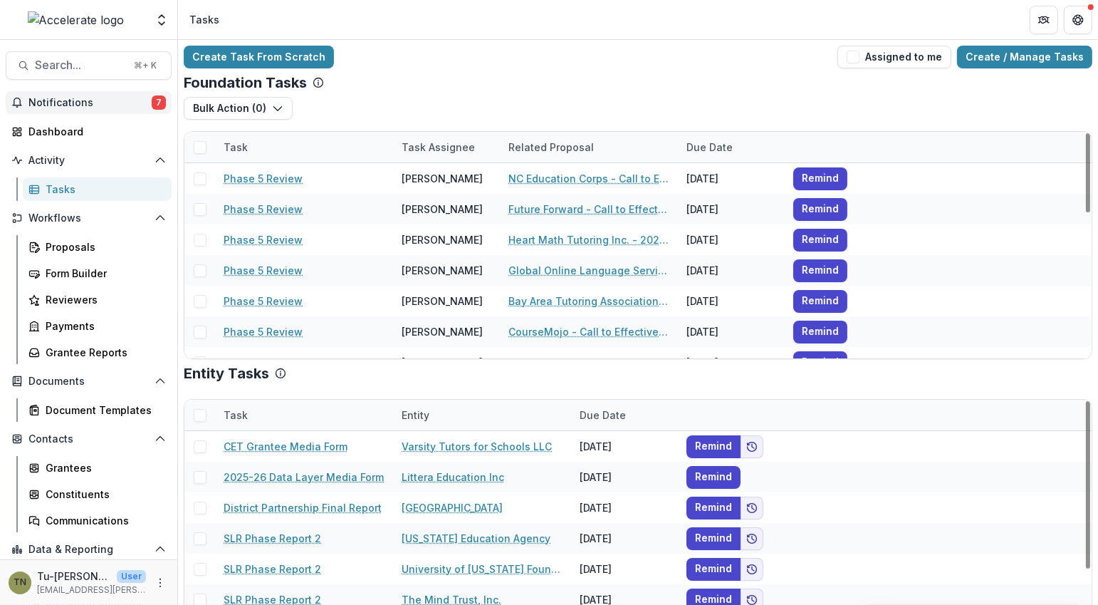
click at [111, 100] on span "Notifications" at bounding box center [89, 103] width 123 height 12
click at [385, 66] on div "Create Task From Scratch Assigned to me Create / Manage Tasks" at bounding box center [638, 57] width 909 height 23
click at [555, 78] on div "Foundation Tasks" at bounding box center [638, 82] width 909 height 17
click at [105, 98] on span "Notifications" at bounding box center [89, 103] width 123 height 12
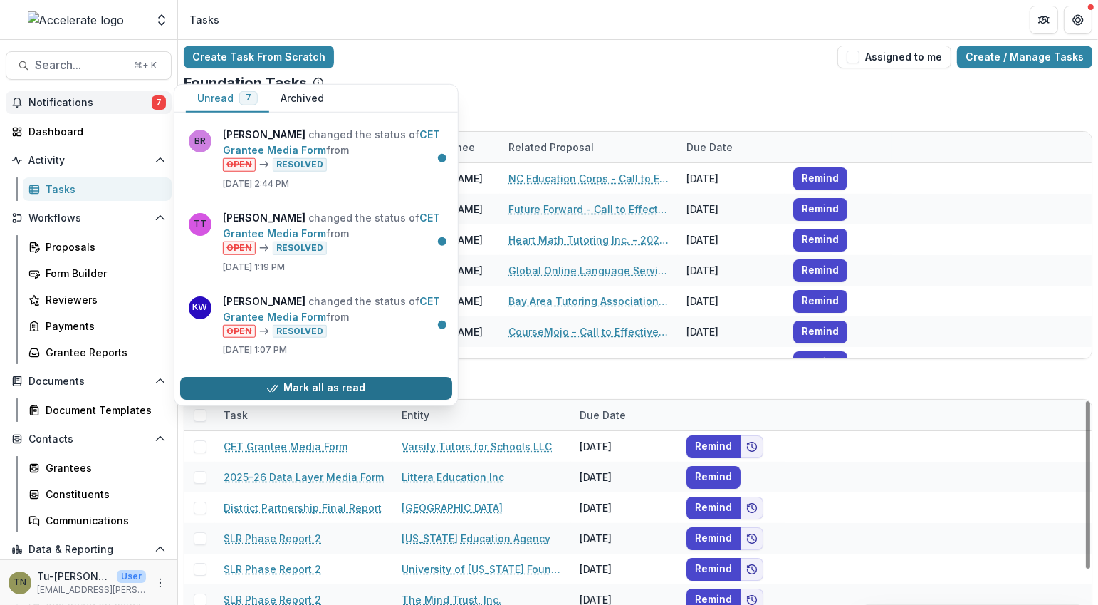
click at [262, 386] on button "Mark all as read" at bounding box center [316, 388] width 272 height 23
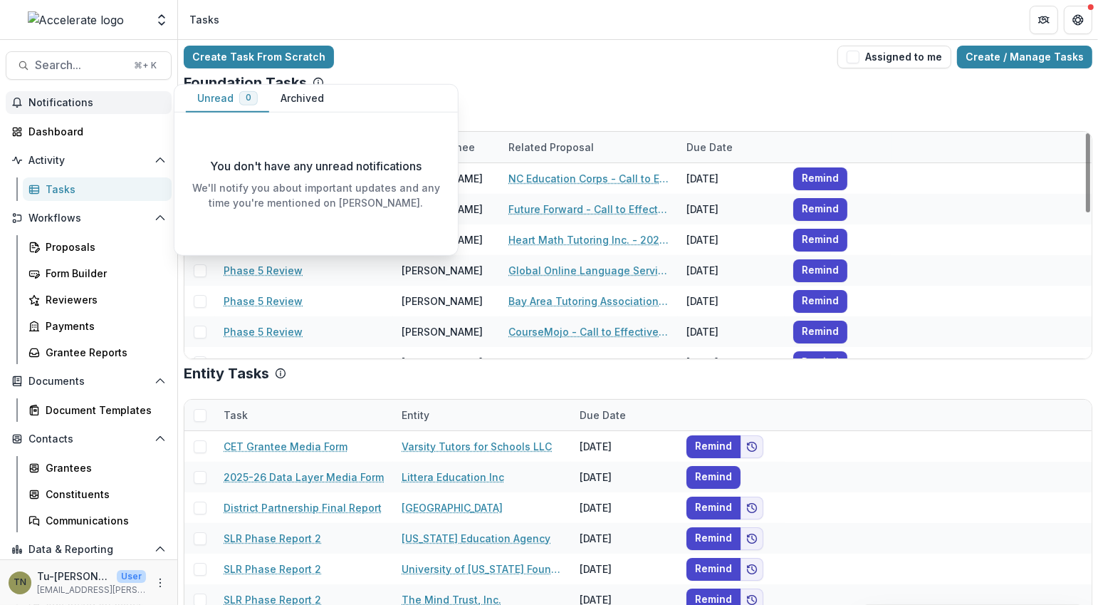
click at [414, 86] on div "Unread 0 Archived" at bounding box center [315, 99] width 283 height 28
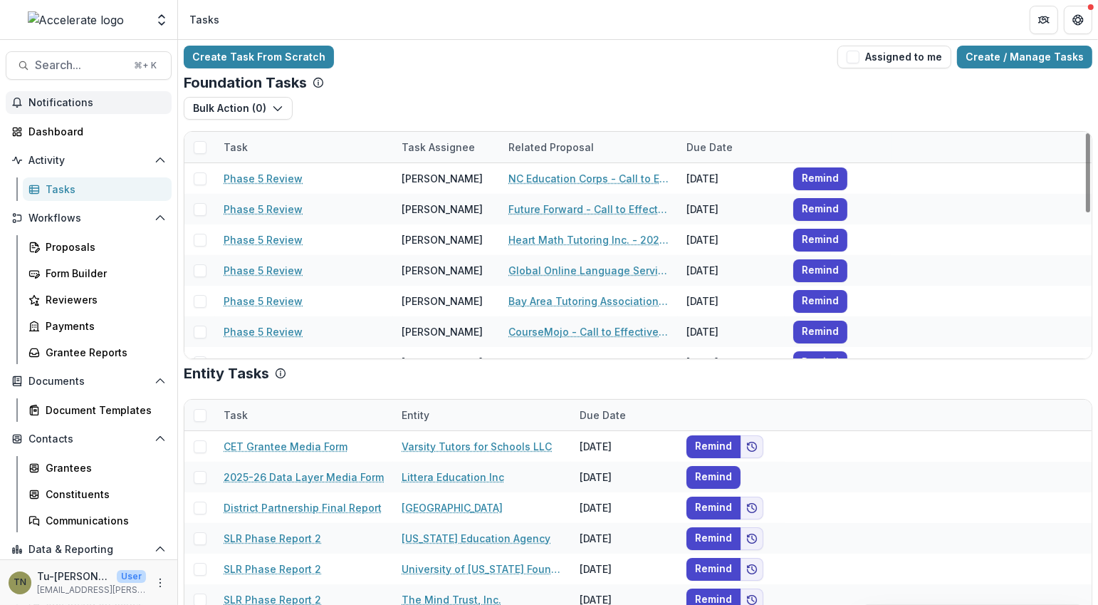
click at [434, 48] on div "Create Task From Scratch Assigned to me Create / Manage Tasks" at bounding box center [638, 57] width 909 height 23
click at [92, 249] on div "Proposals" at bounding box center [103, 246] width 115 height 15
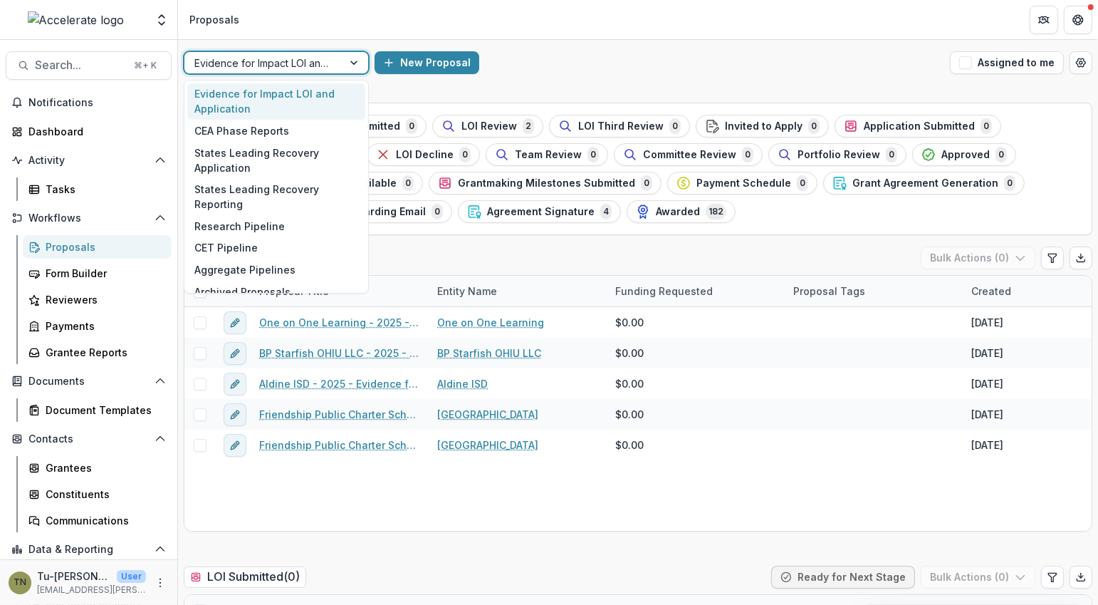
click at [348, 67] on div at bounding box center [355, 62] width 26 height 21
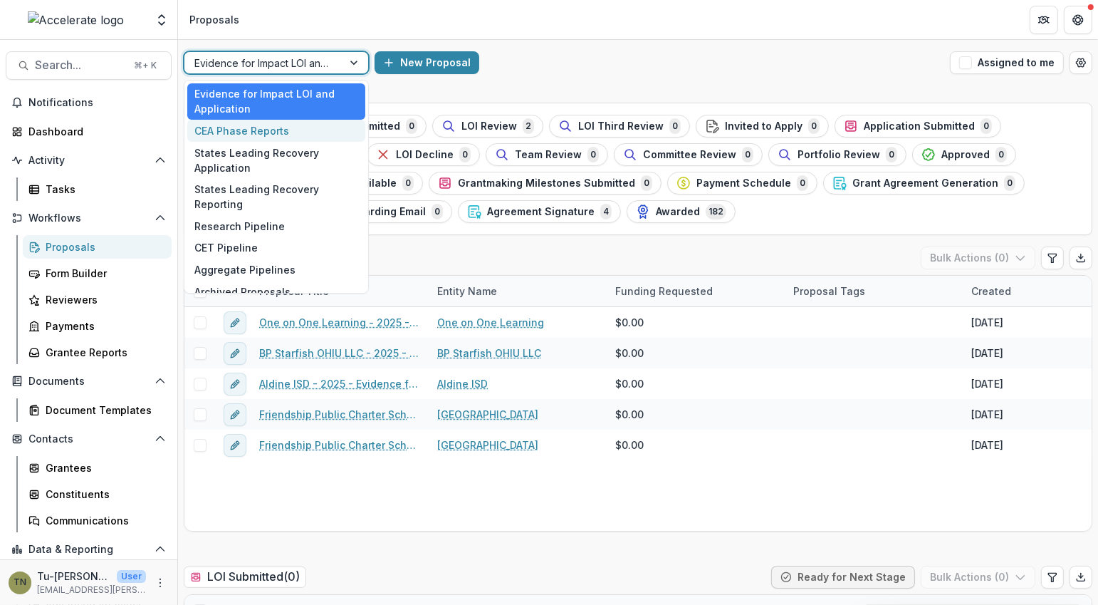
click at [302, 134] on div "CEA Phase Reports" at bounding box center [276, 131] width 178 height 22
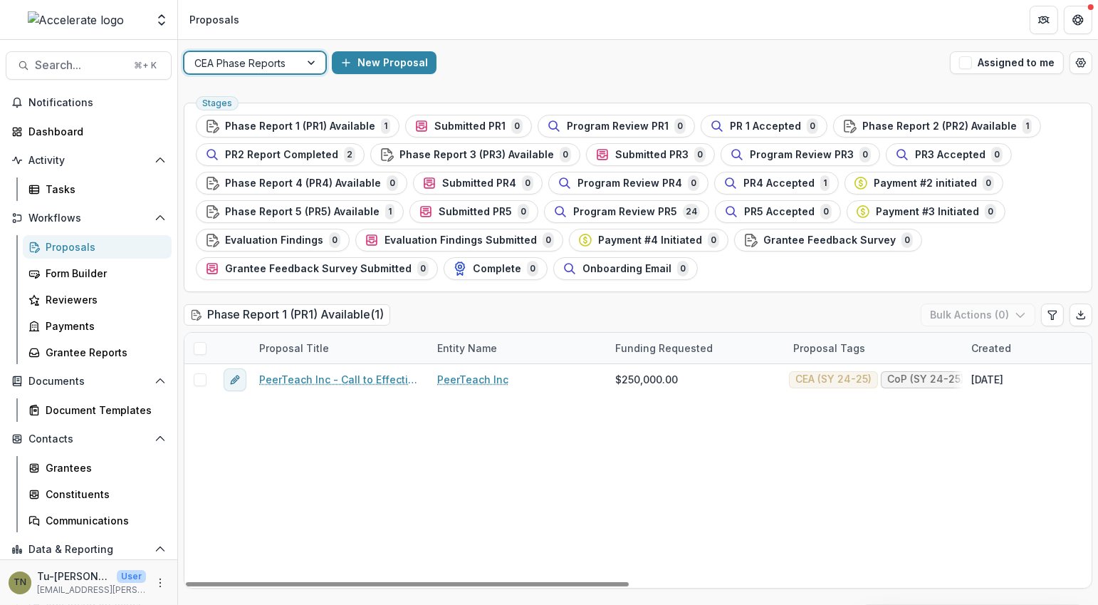
click at [461, 441] on div "PeerTeach Inc - Call to Effective Action - 2 PeerTeach Inc $250,000.00 CEA (SY …" at bounding box center [1107, 476] width 1846 height 224
click at [156, 583] on icon "More" at bounding box center [160, 582] width 11 height 11
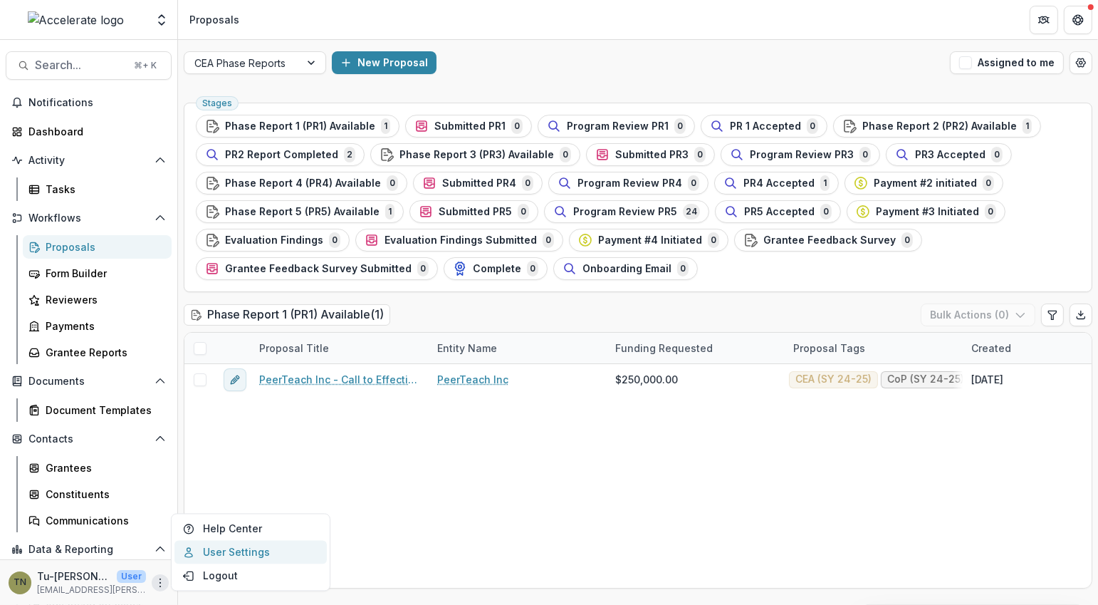
click at [212, 546] on link "User Settings" at bounding box center [250, 551] width 152 height 23
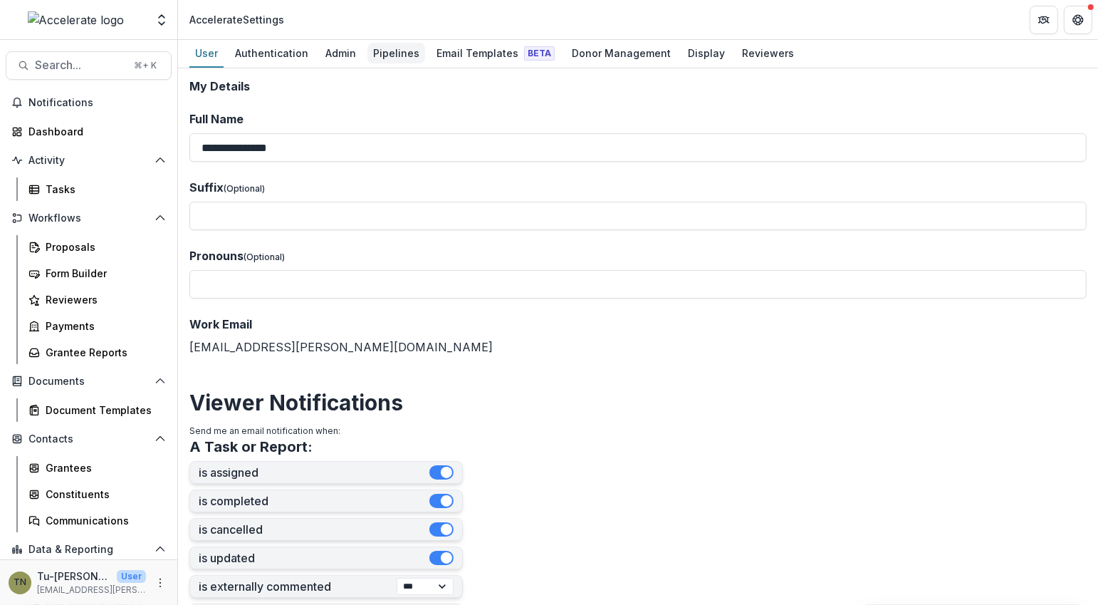
click at [385, 48] on div "Pipelines" at bounding box center [396, 53] width 58 height 21
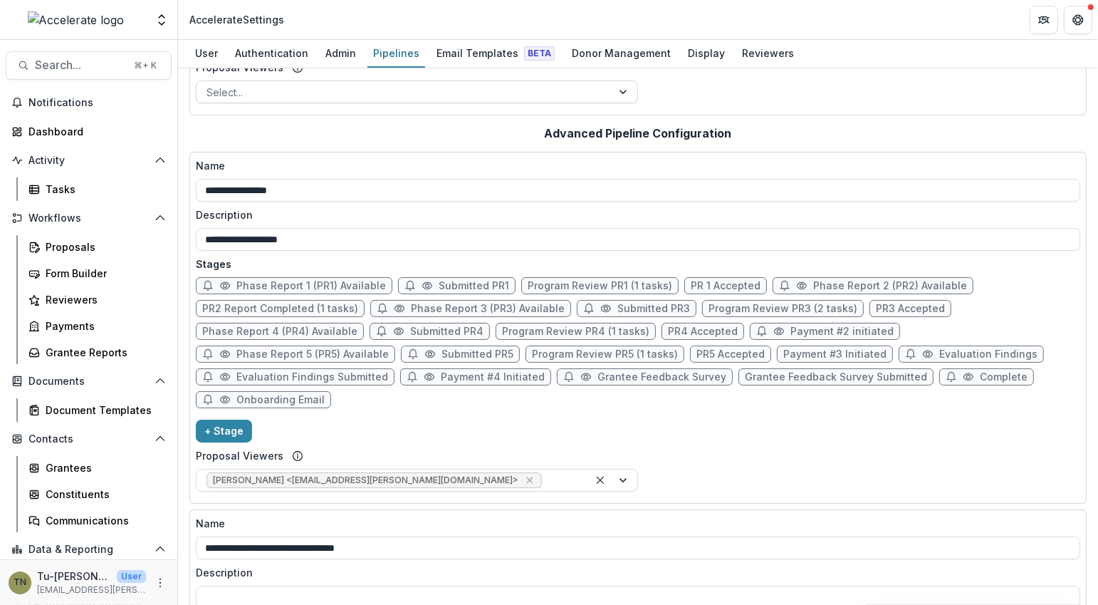
scroll to position [260, 0]
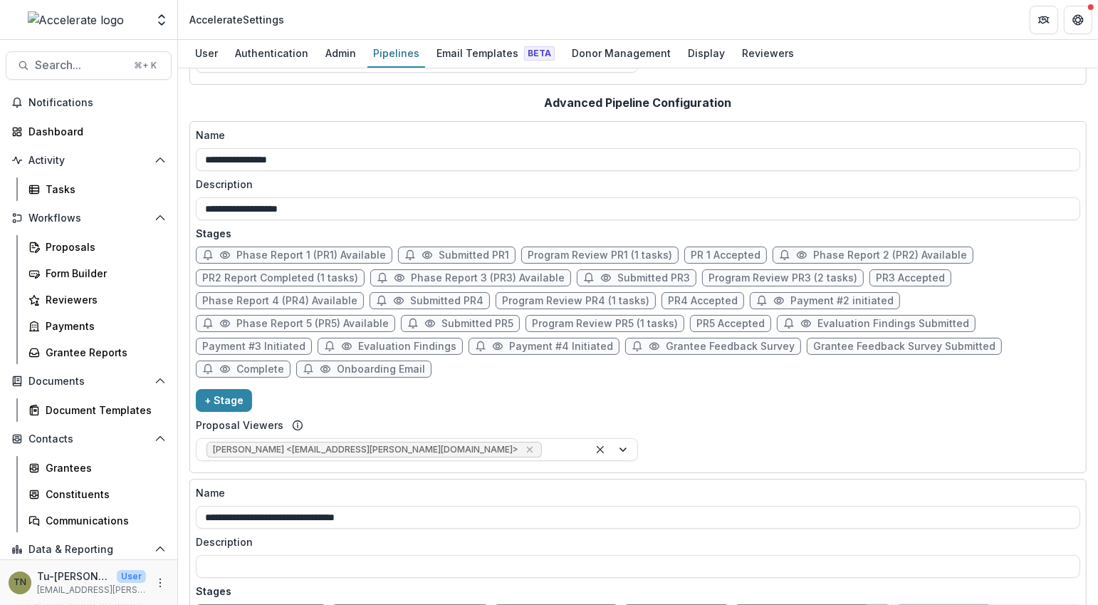
click at [479, 391] on div "**********" at bounding box center [638, 296] width 884 height 339
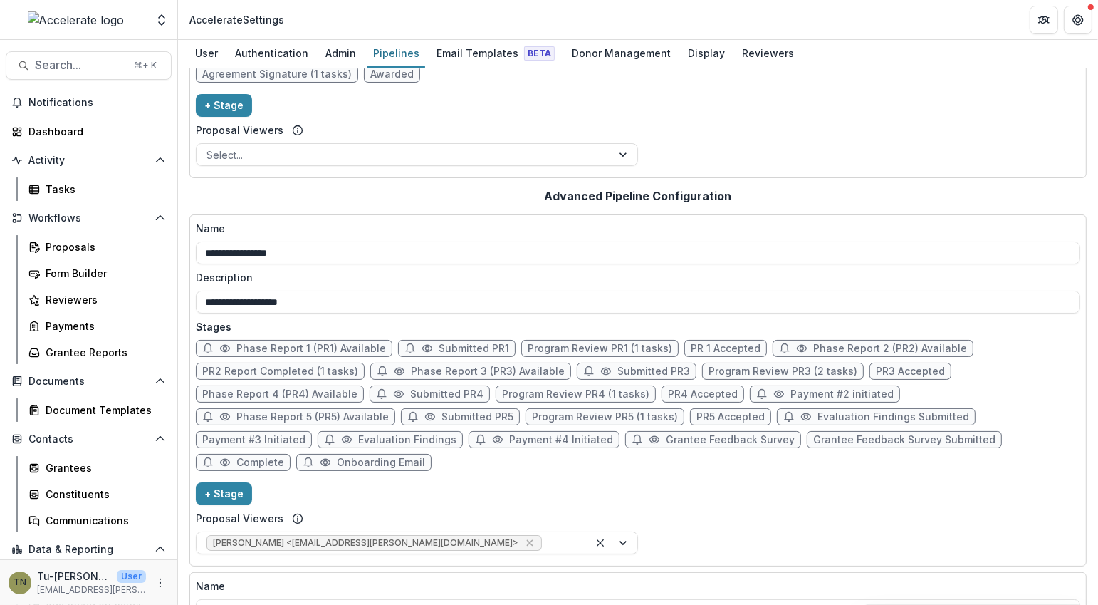
scroll to position [167, 0]
click at [350, 467] on div "Phase Report 1 (PR1) Available Submitted PR1 Program Review PR1 (1 tasks) PR 1 …" at bounding box center [638, 407] width 884 height 137
click at [337, 456] on span "Onboarding Email" at bounding box center [381, 462] width 88 height 12
select select "******"
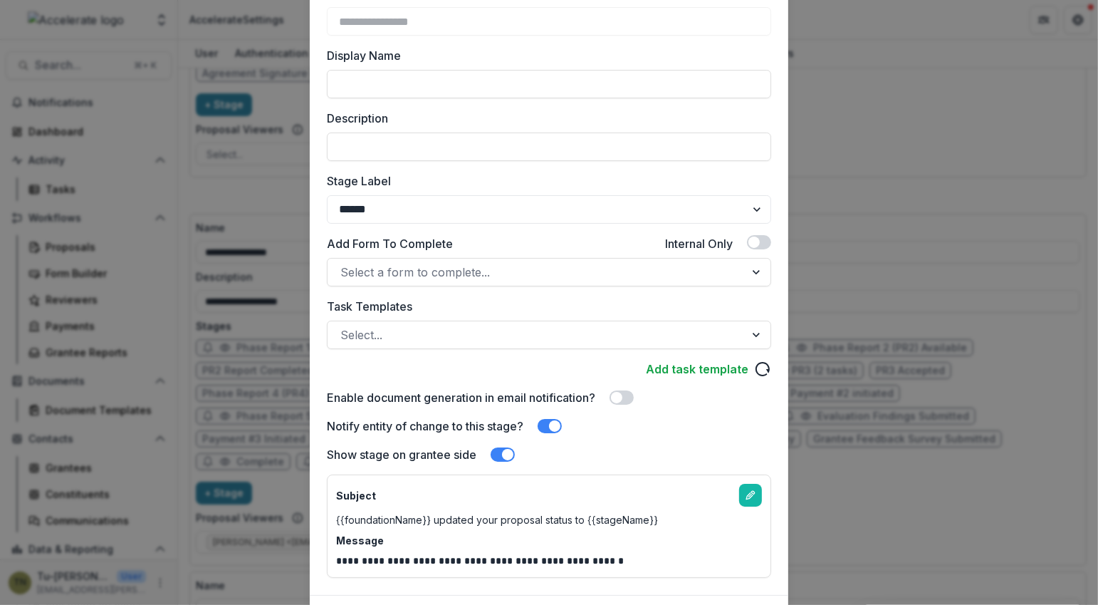
scroll to position [0, 0]
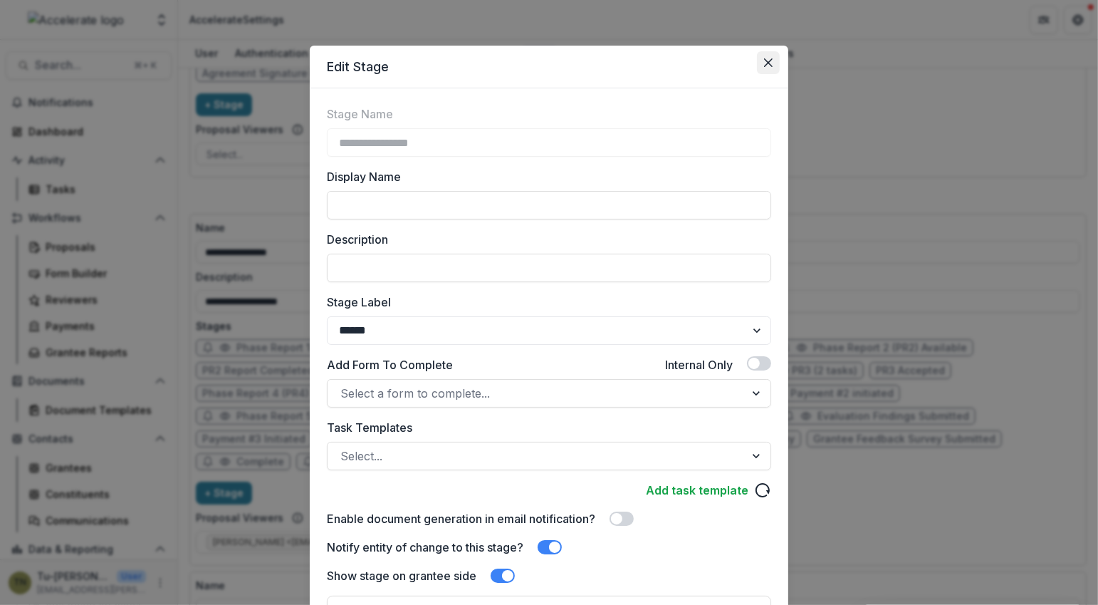
click at [768, 64] on icon "Close" at bounding box center [768, 62] width 9 height 9
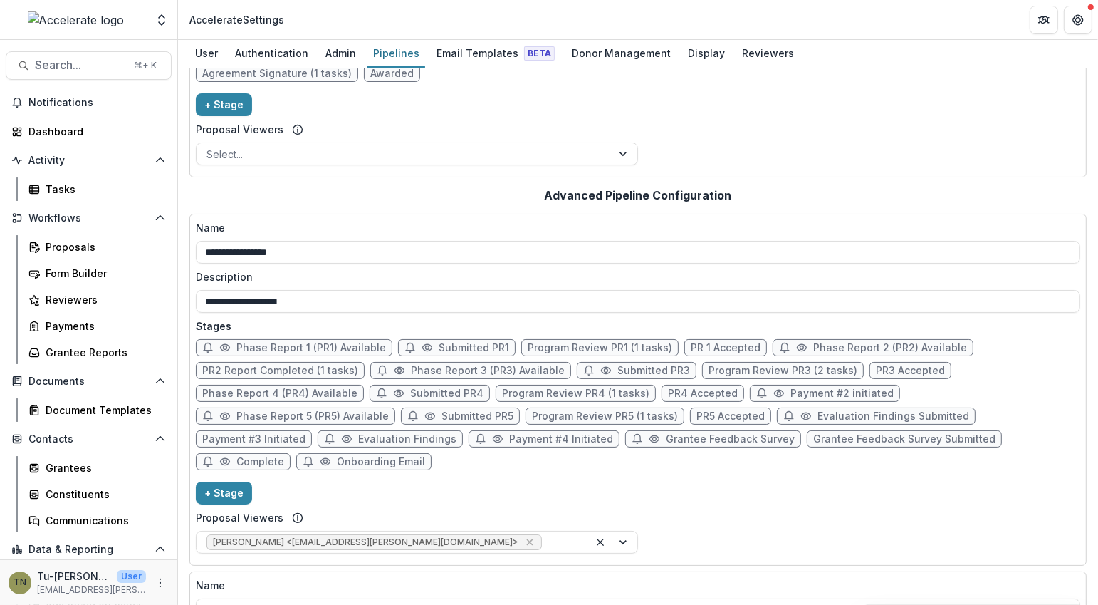
click at [427, 484] on div "**********" at bounding box center [638, 389] width 884 height 339
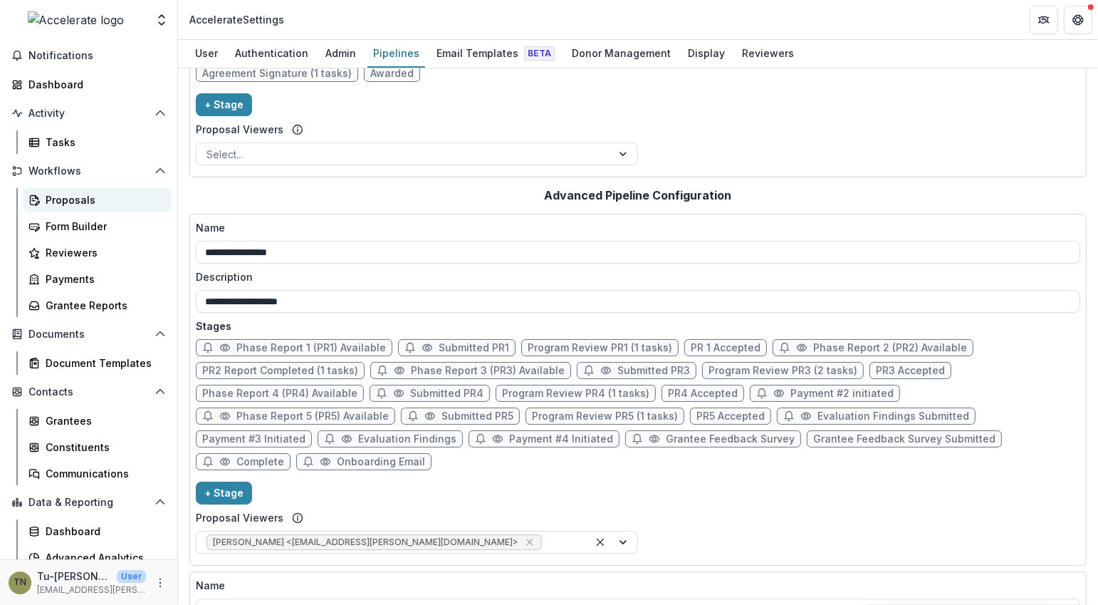
scroll to position [46, 0]
click at [97, 204] on div "Proposals" at bounding box center [103, 200] width 115 height 15
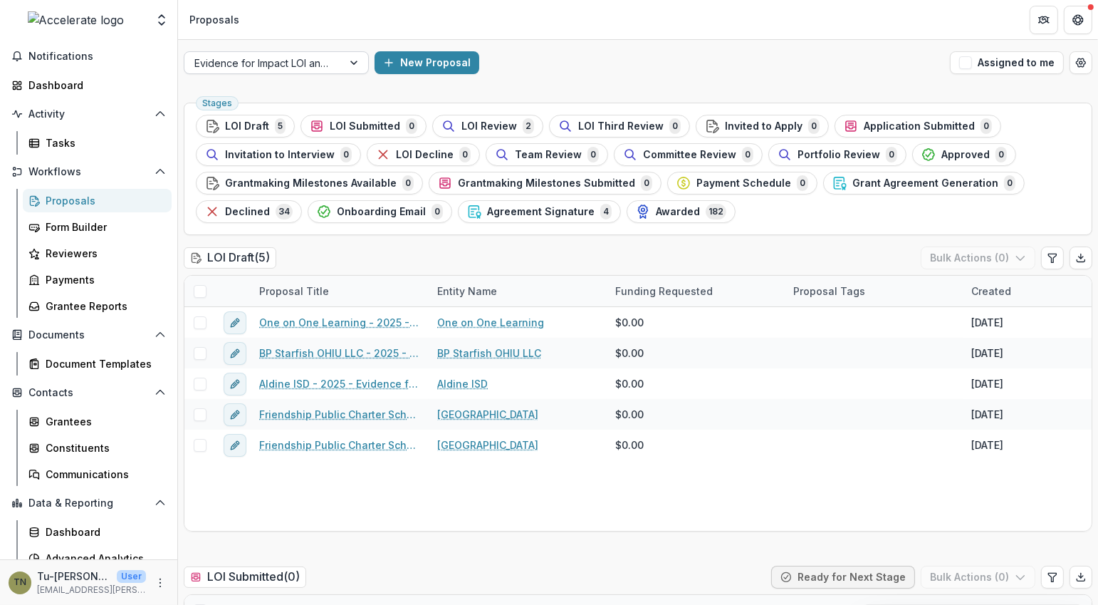
click at [330, 64] on div at bounding box center [263, 63] width 138 height 18
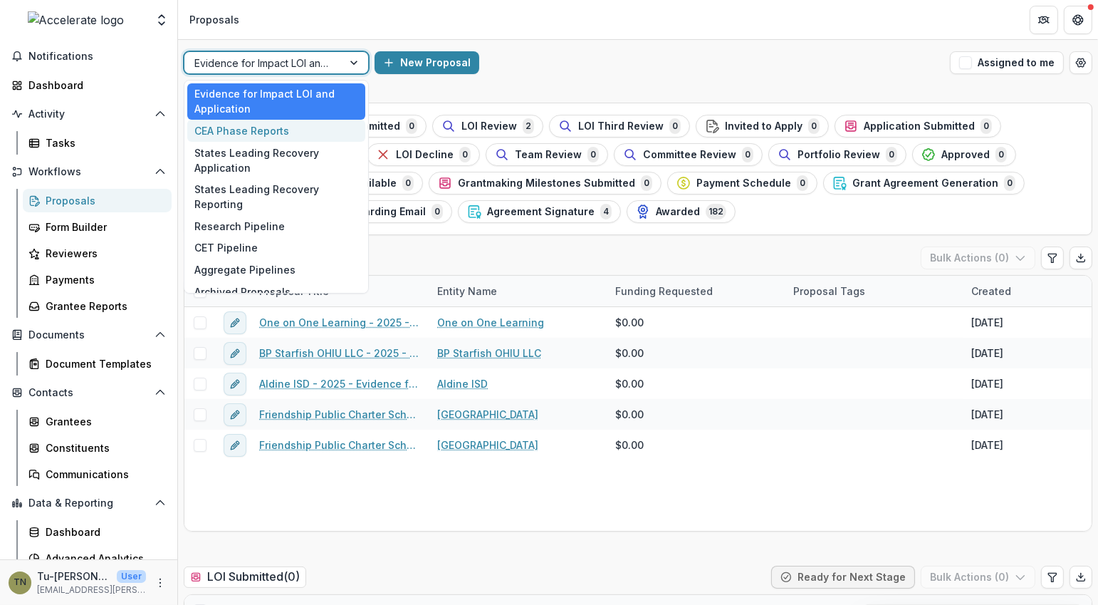
click at [318, 120] on div "CEA Phase Reports" at bounding box center [276, 131] width 178 height 22
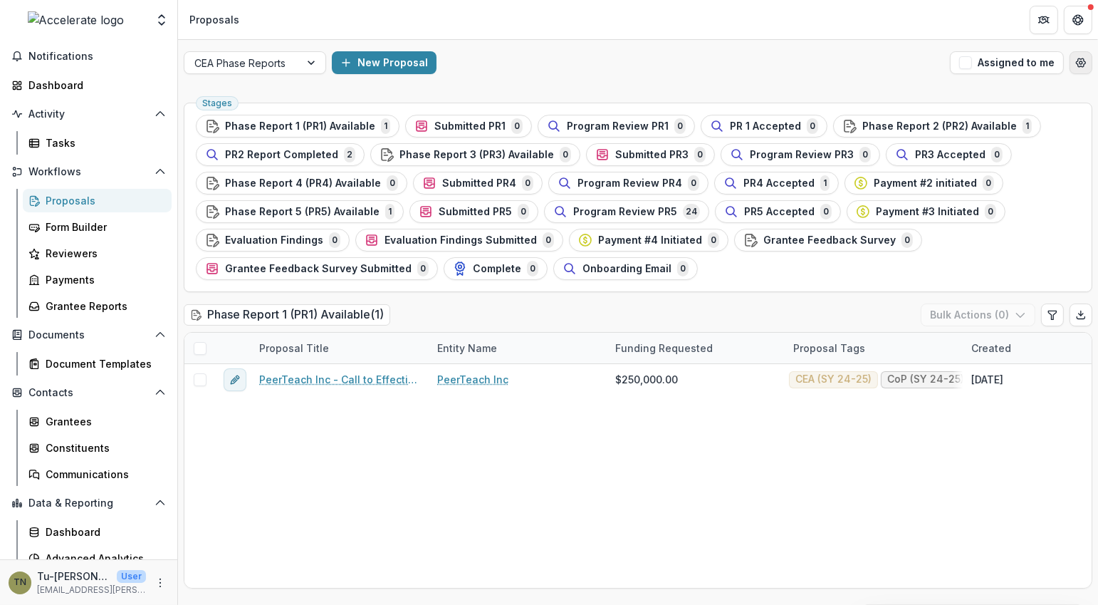
click at [1082, 61] on icon "Open table manager" at bounding box center [1080, 62] width 11 height 11
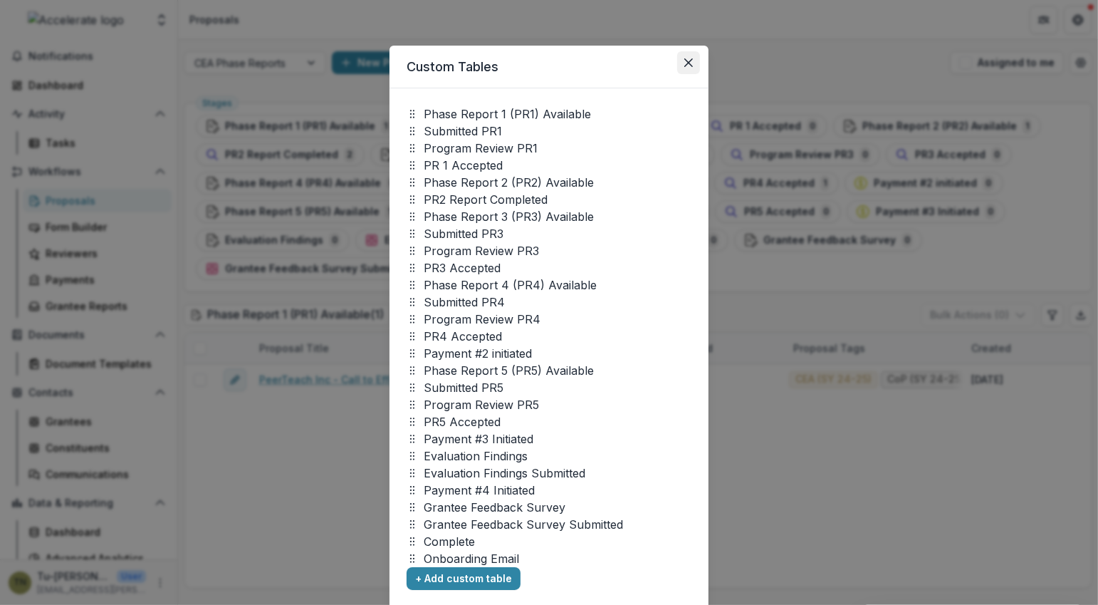
click at [688, 62] on icon "Close" at bounding box center [688, 62] width 9 height 9
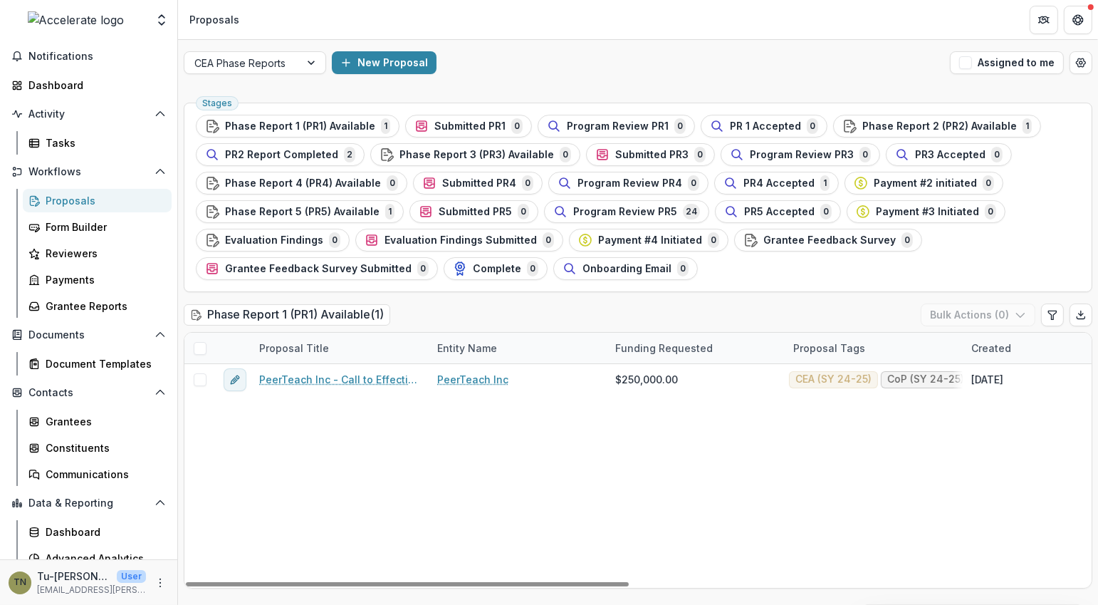
click at [705, 474] on div "PeerTeach Inc - Call to Effective Action - 2 PeerTeach Inc $250,000.00 CEA (SY …" at bounding box center [1107, 476] width 1846 height 224
